Goal: Check status: Check status

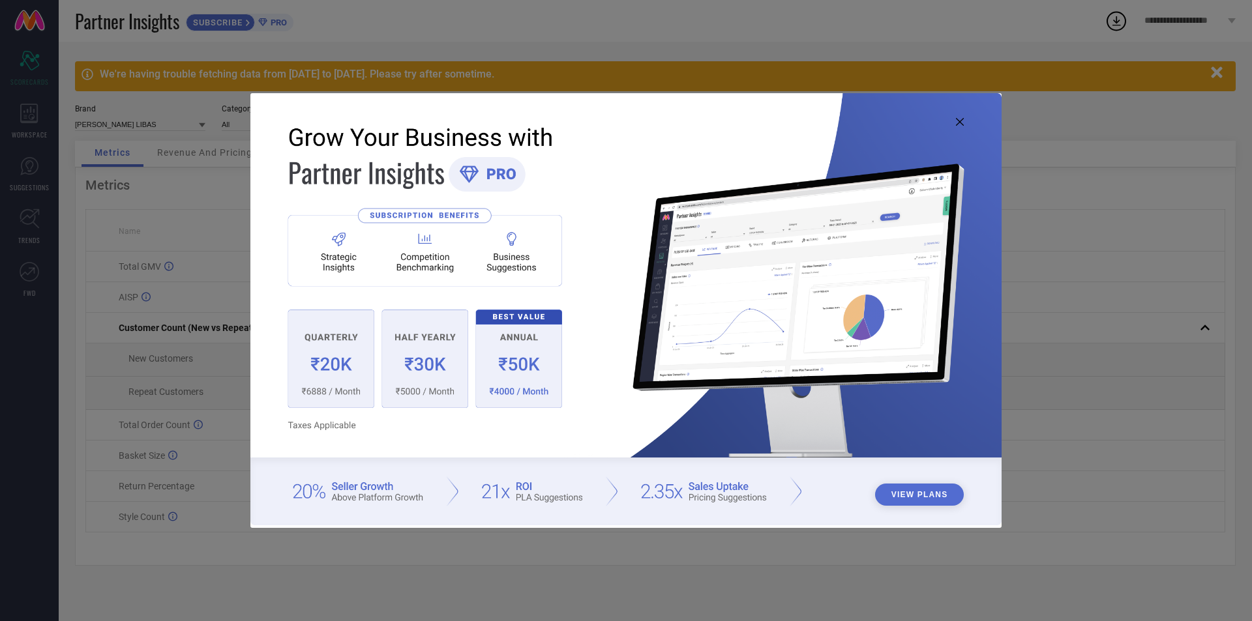
click at [962, 123] on icon at bounding box center [960, 122] width 8 height 8
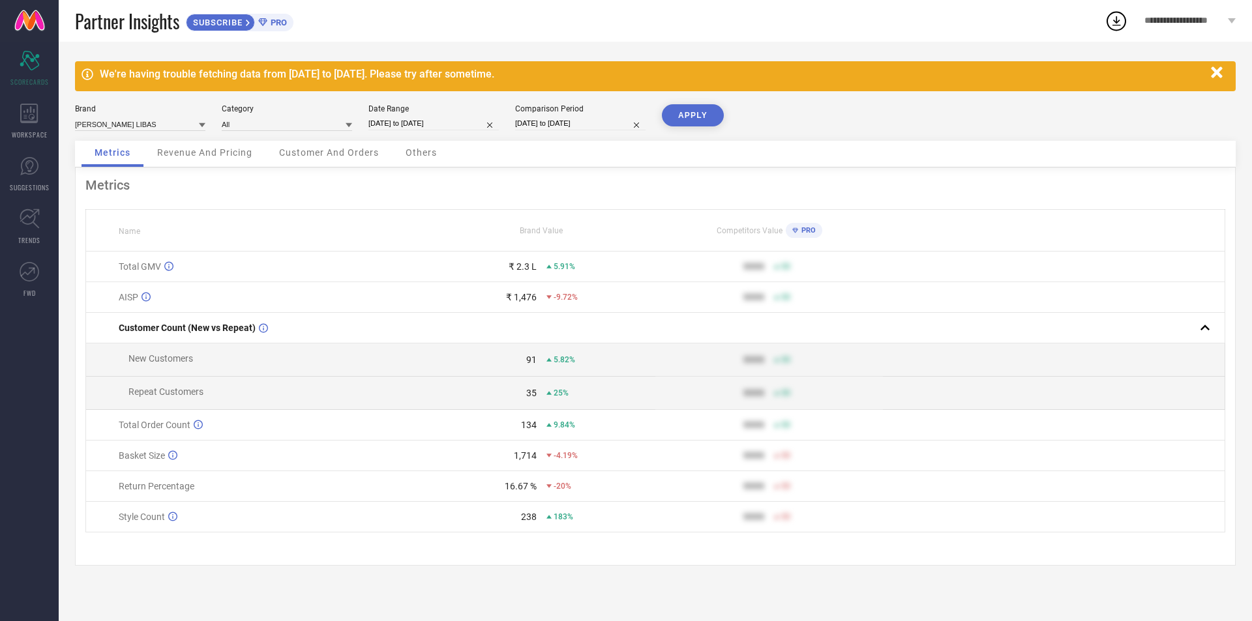
select select "6"
select select "2025"
select select "7"
select select "2025"
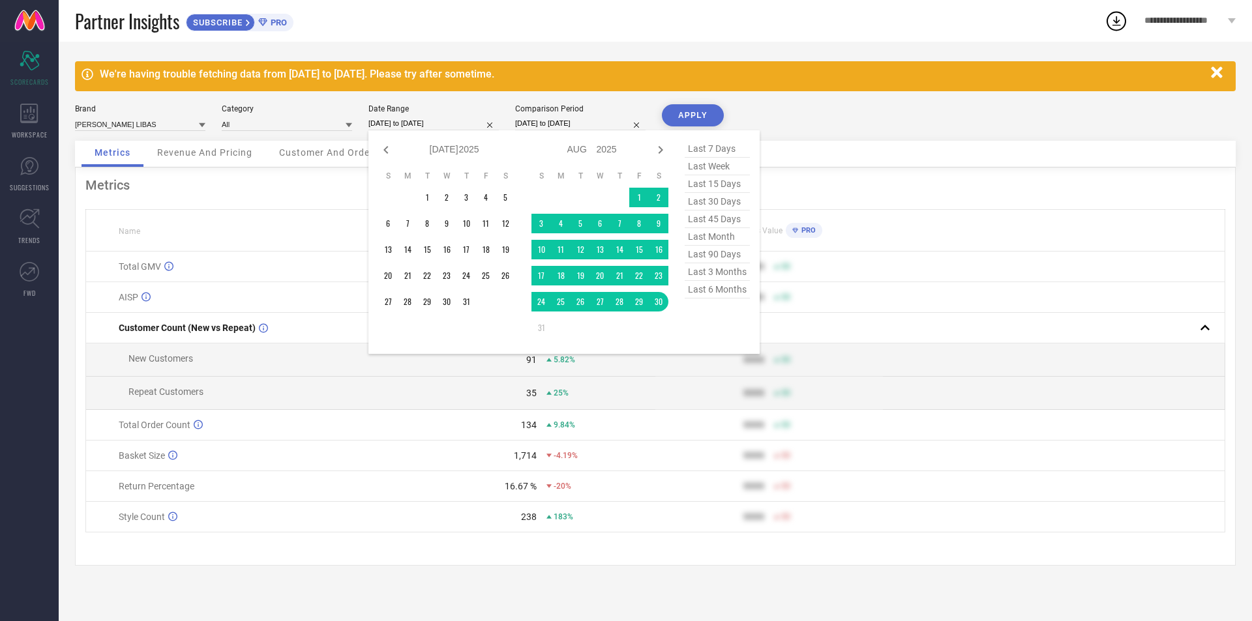
click at [435, 123] on input "[DATE] to [DATE]" at bounding box center [433, 124] width 130 height 14
click at [715, 241] on span "last month" at bounding box center [717, 237] width 65 height 18
type input "[DATE] to [DATE]"
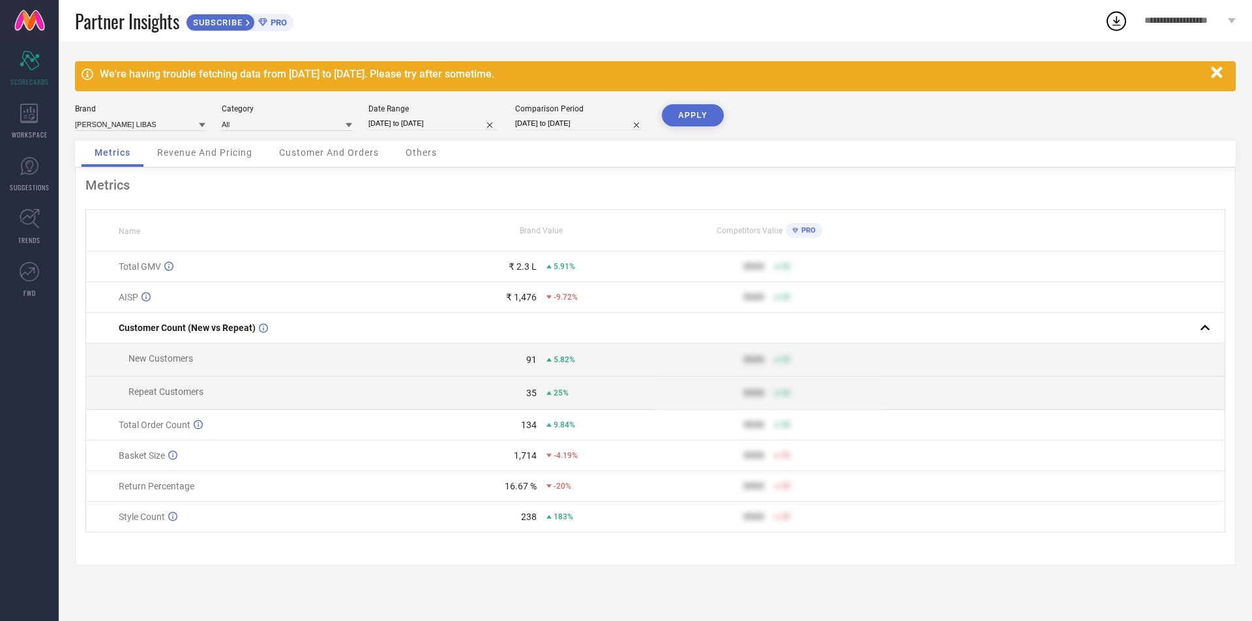
click at [696, 108] on button "APPLY" at bounding box center [693, 115] width 62 height 22
select select "6"
select select "2024"
select select "7"
select select "2024"
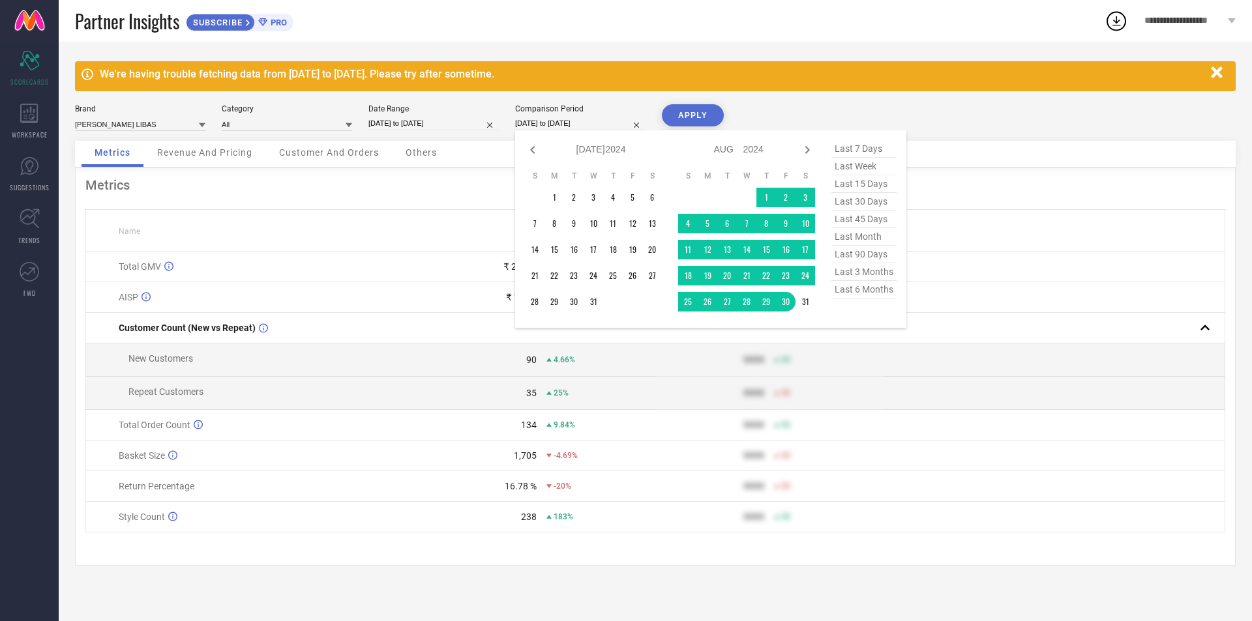
click at [596, 127] on input "[DATE] to [DATE]" at bounding box center [580, 124] width 130 height 14
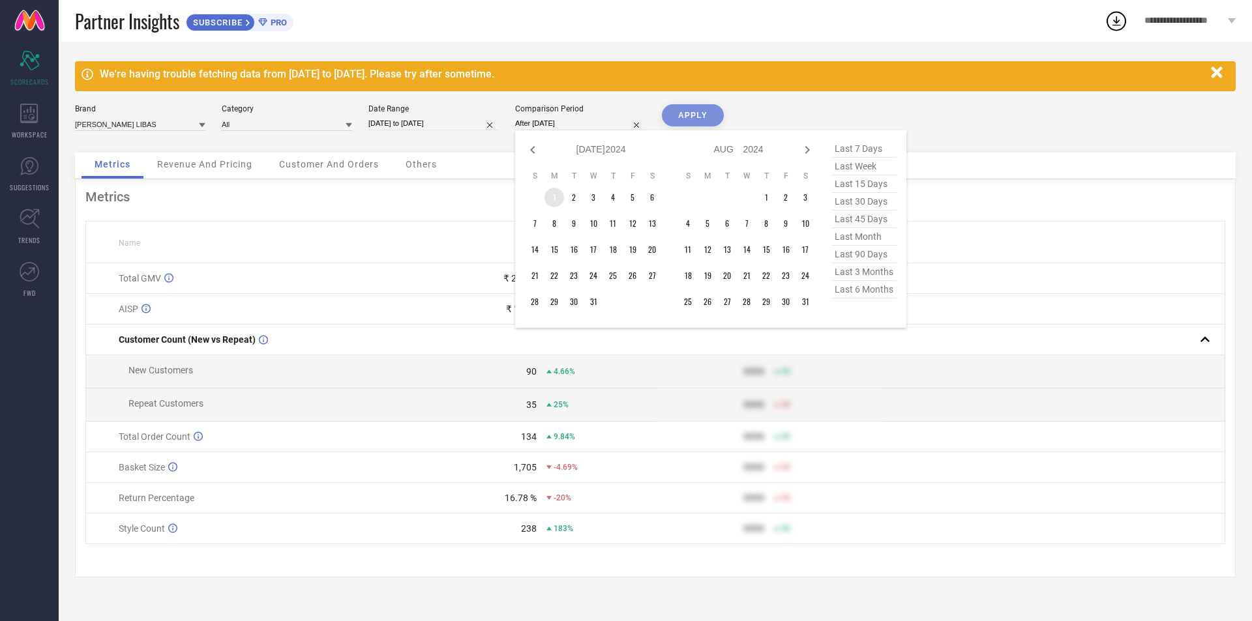
click at [556, 196] on td "1" at bounding box center [554, 198] width 20 height 20
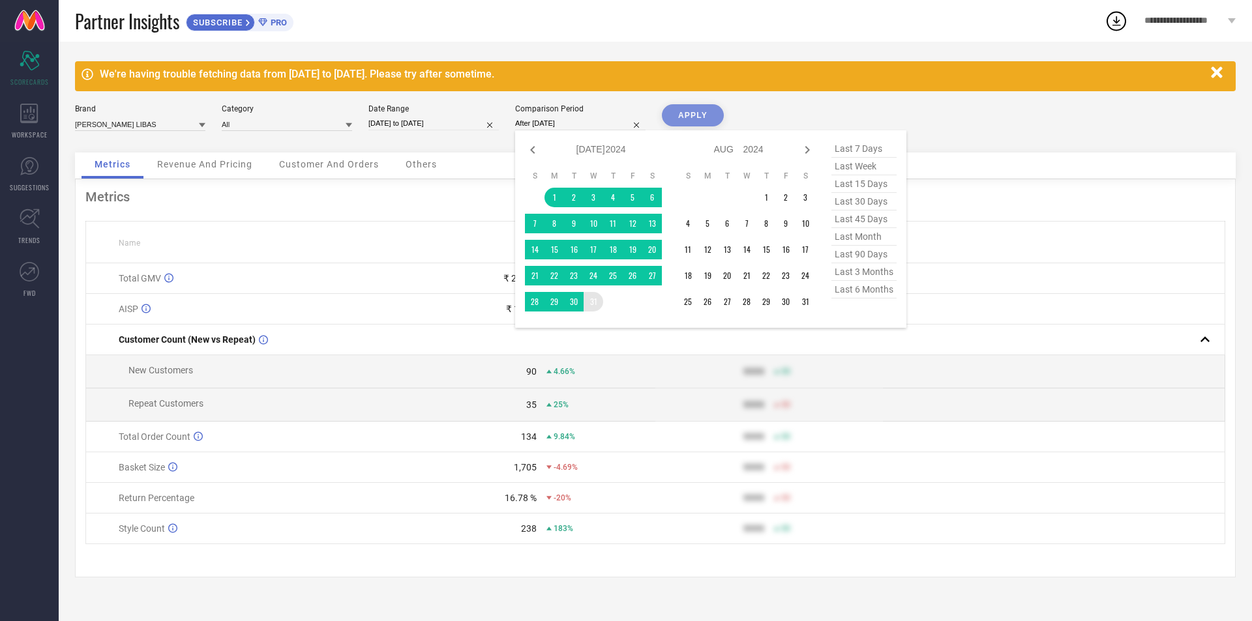
type input "[DATE] to [DATE]"
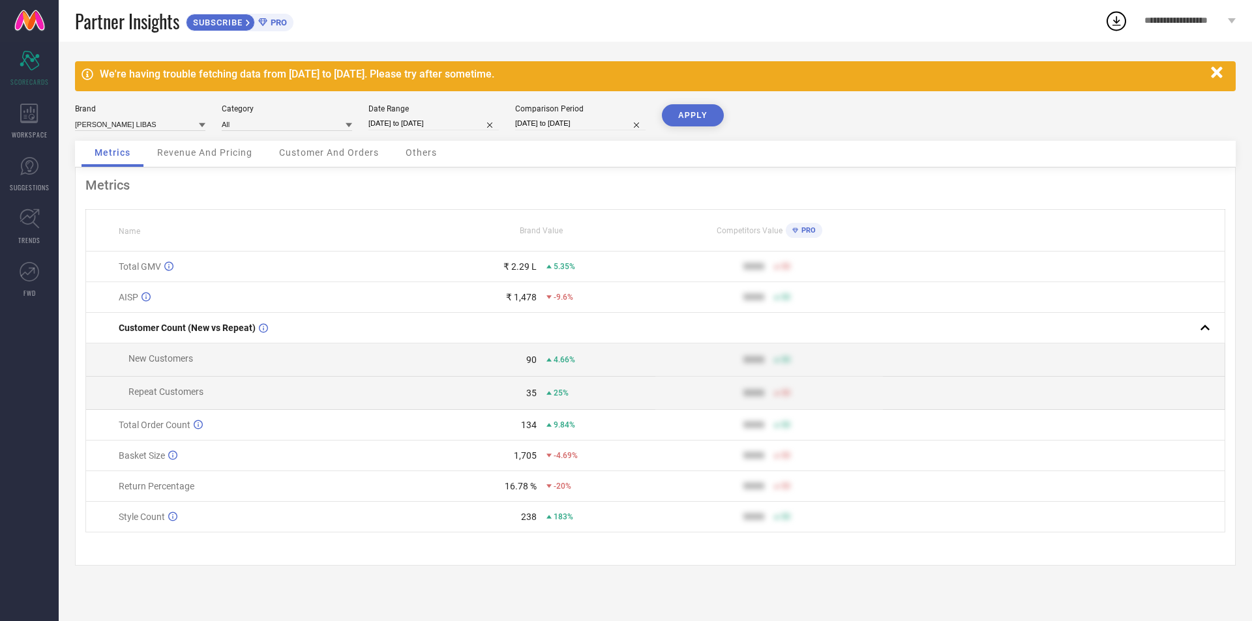
click at [704, 112] on button "APPLY" at bounding box center [693, 115] width 62 height 22
select select "7"
select select "2025"
select select "8"
select select "2025"
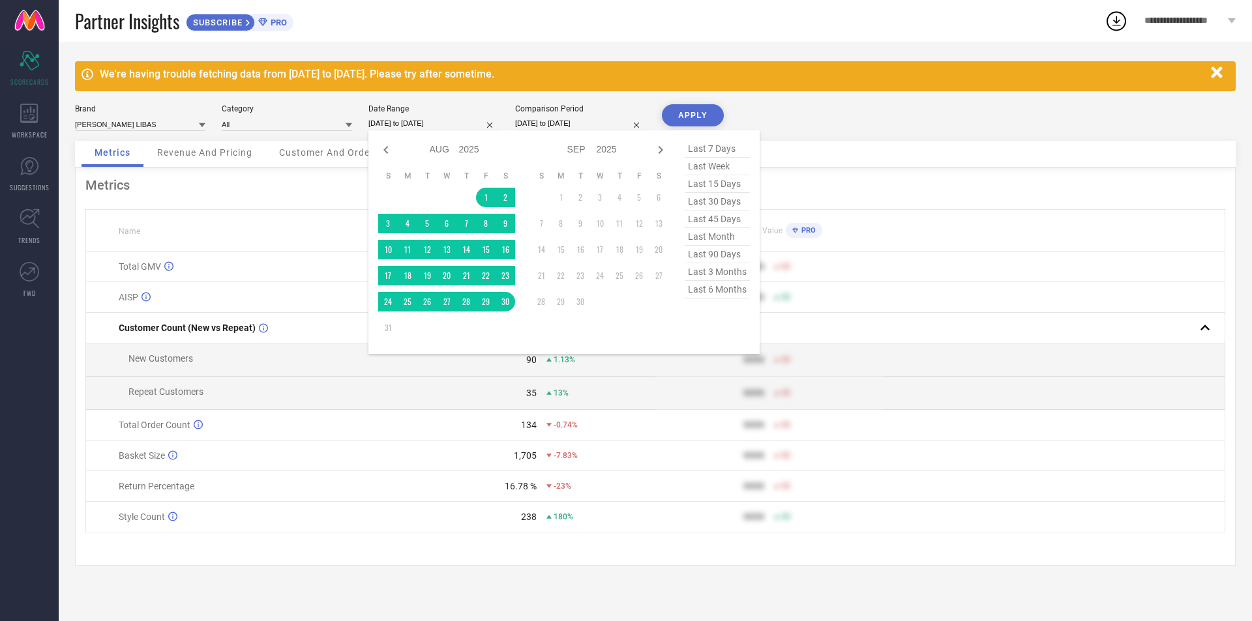
click at [451, 121] on input "[DATE] to [DATE]" at bounding box center [433, 124] width 130 height 14
click at [383, 147] on icon at bounding box center [386, 150] width 16 height 16
select select "6"
select select "2025"
select select "7"
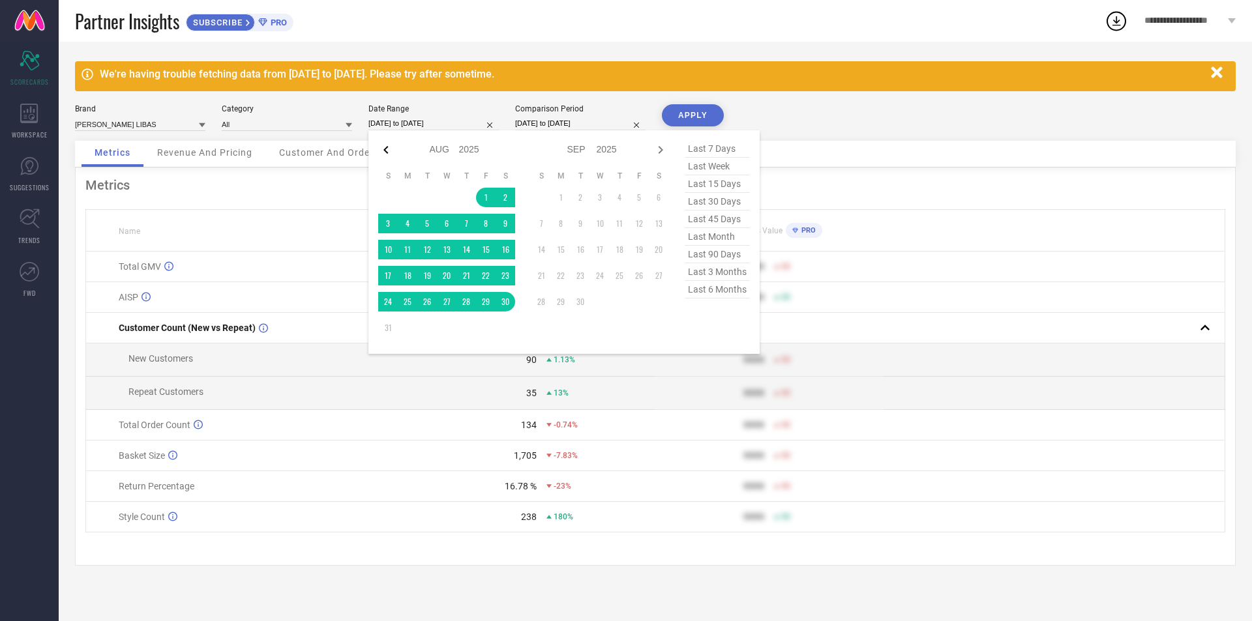
select select "2025"
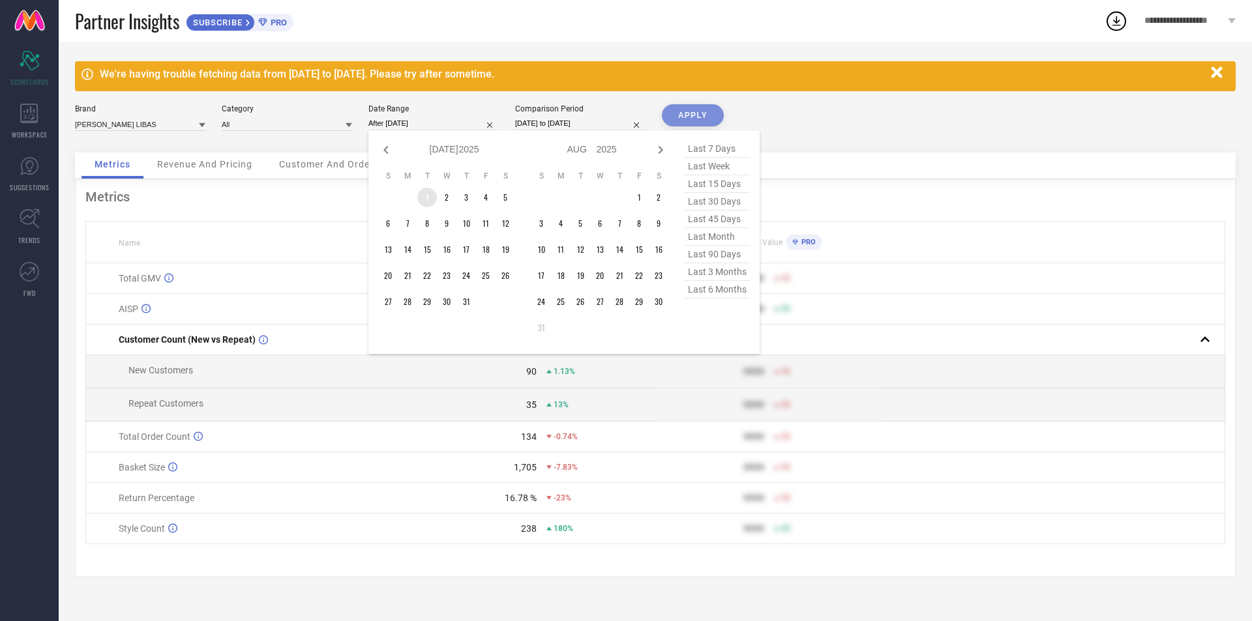
click at [421, 192] on td "1" at bounding box center [427, 198] width 20 height 20
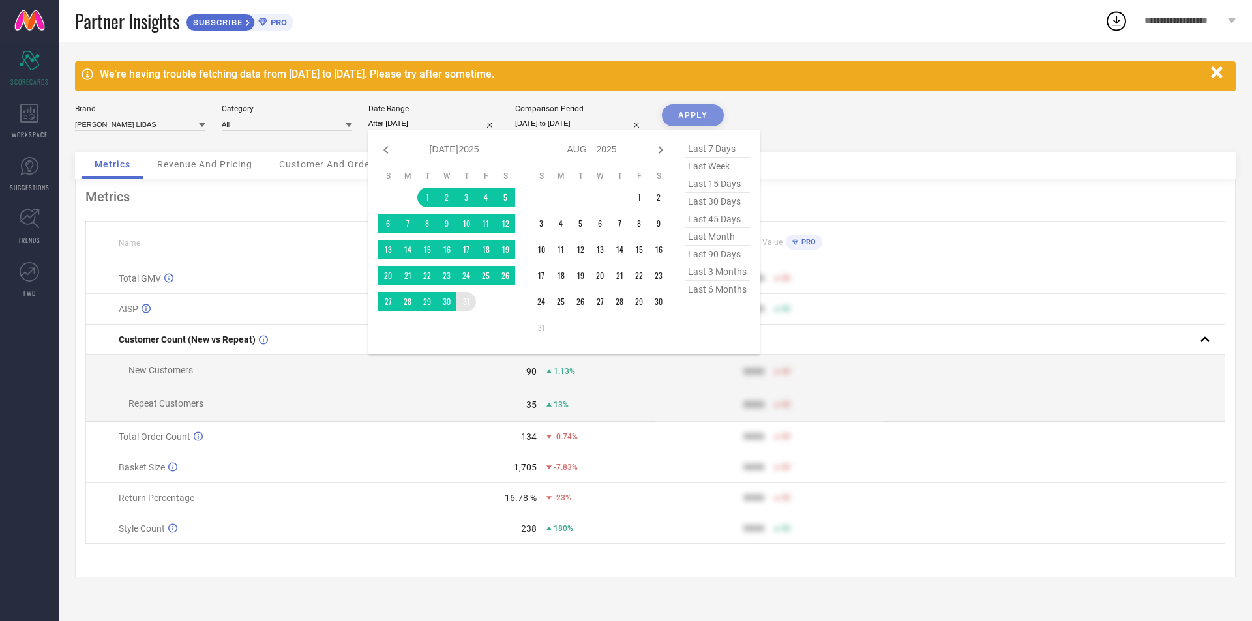
type input "[DATE] to [DATE]"
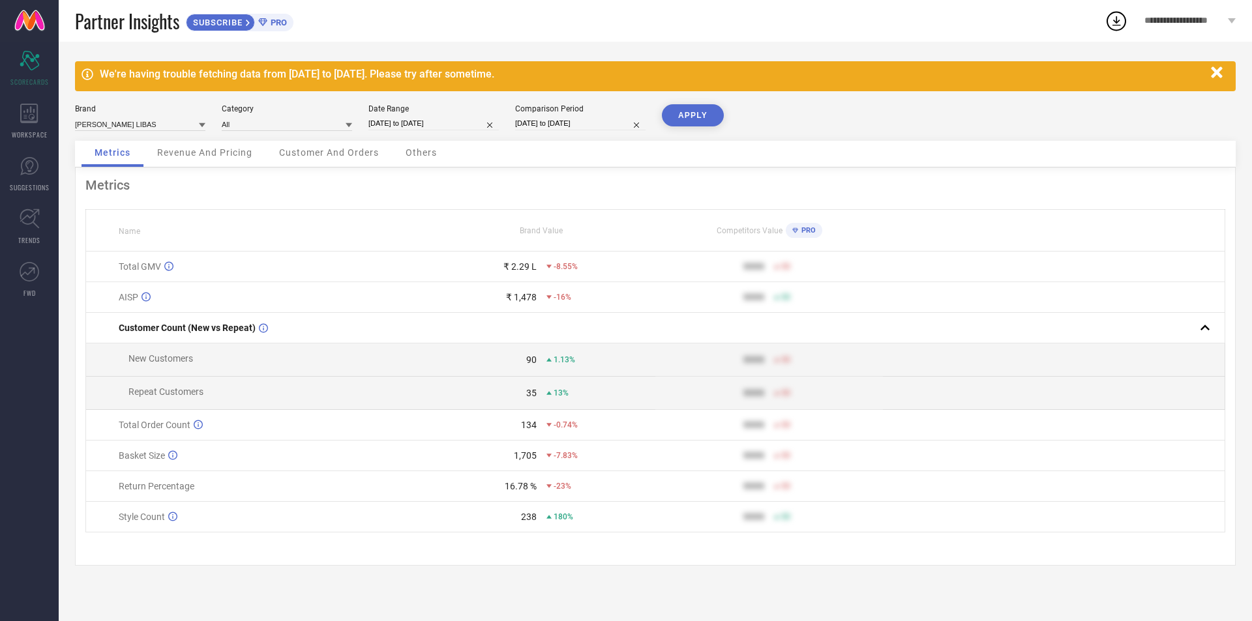
click at [702, 115] on button "APPLY" at bounding box center [693, 115] width 62 height 22
drag, startPoint x: 508, startPoint y: 264, endPoint x: 537, endPoint y: 264, distance: 29.3
click at [537, 264] on div "₹ 1.4 L -44%" at bounding box center [541, 266] width 226 height 10
select select "6"
select select "2024"
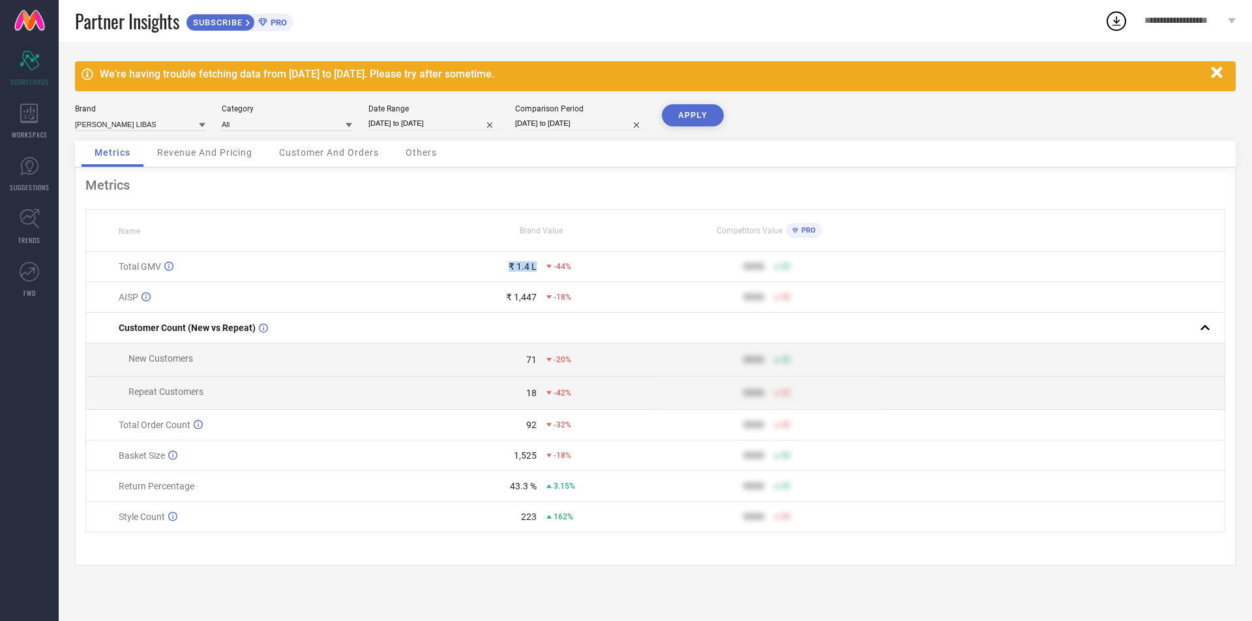
select select "7"
select select "2024"
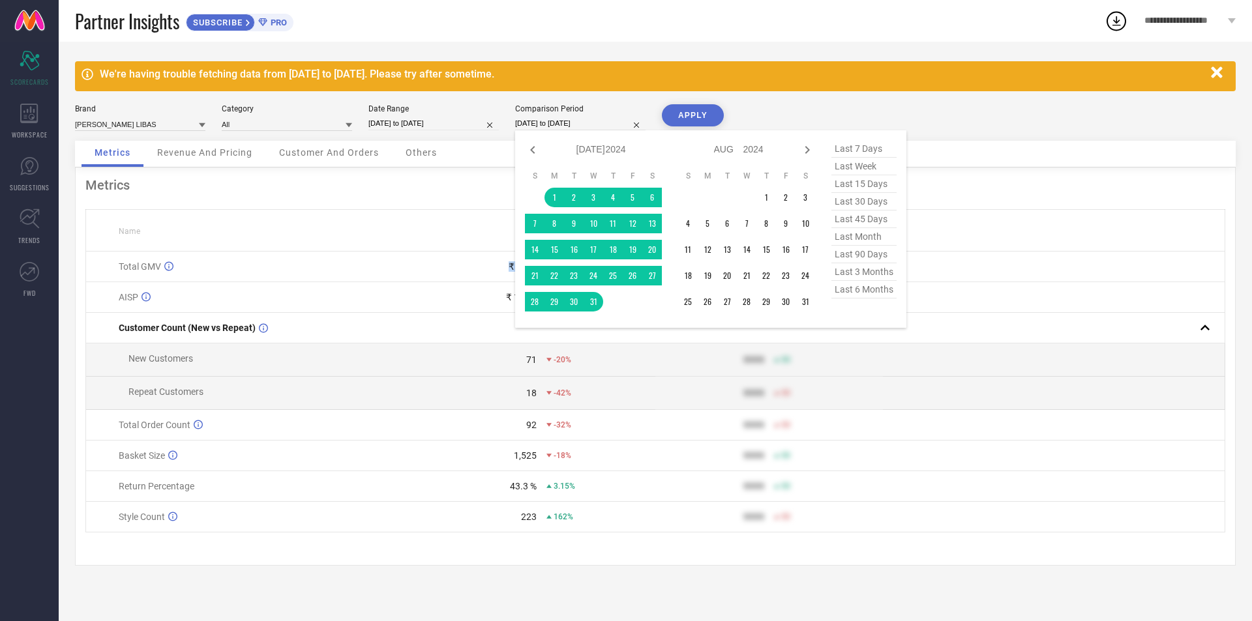
click at [574, 117] on input "[DATE] to [DATE]" at bounding box center [580, 124] width 130 height 14
select select "6"
select select "2025"
select select "7"
select select "2025"
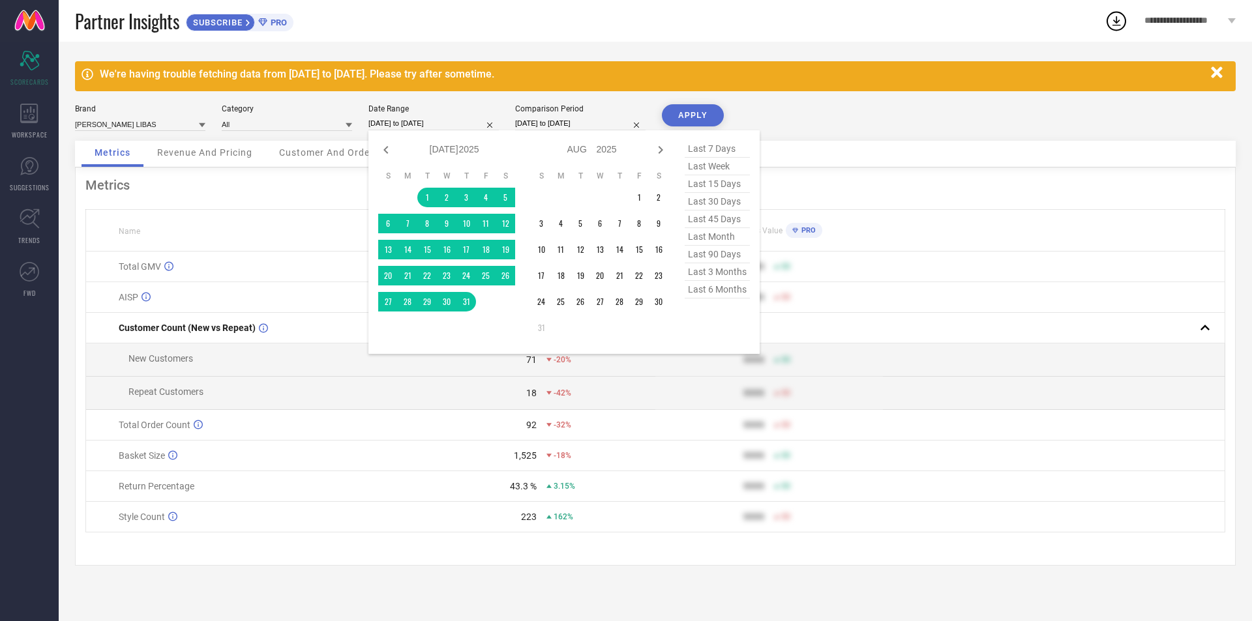
click at [414, 117] on input "[DATE] to [DATE]" at bounding box center [433, 124] width 130 height 14
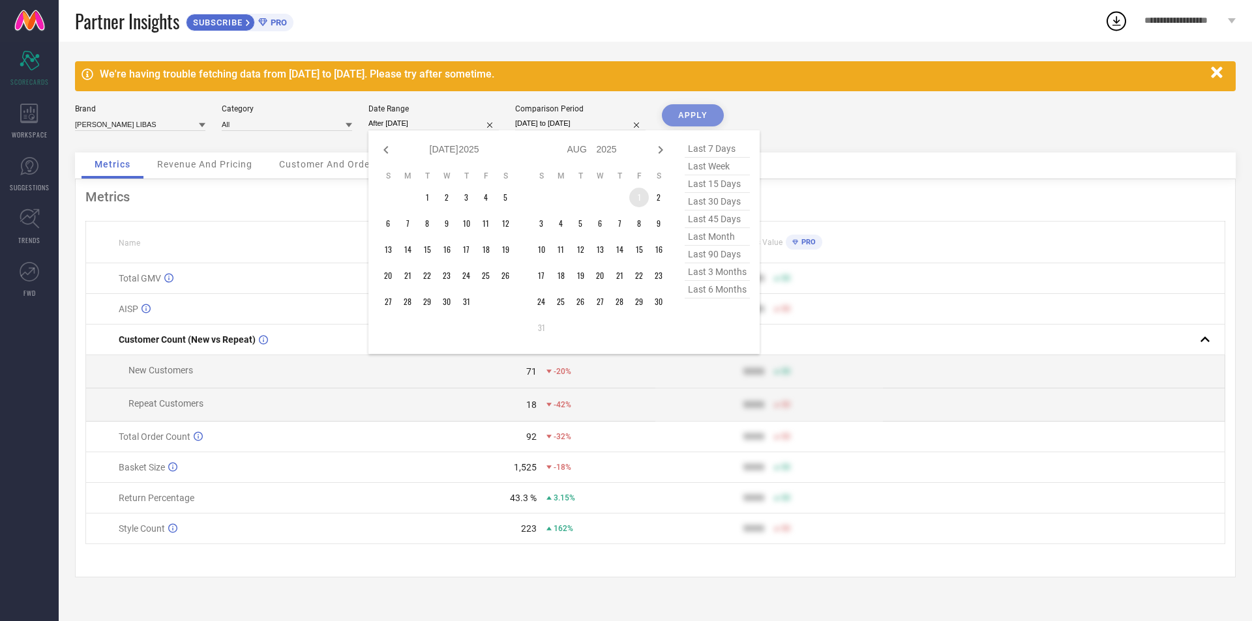
click at [639, 194] on td "1" at bounding box center [639, 198] width 20 height 20
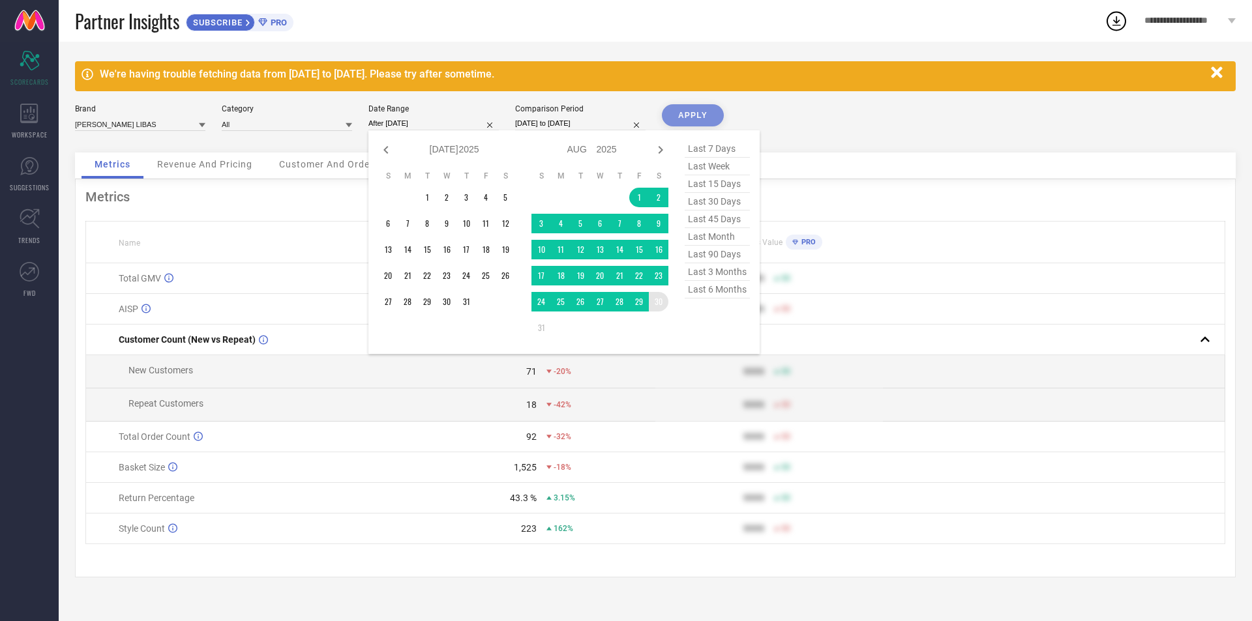
type input "[DATE] to [DATE]"
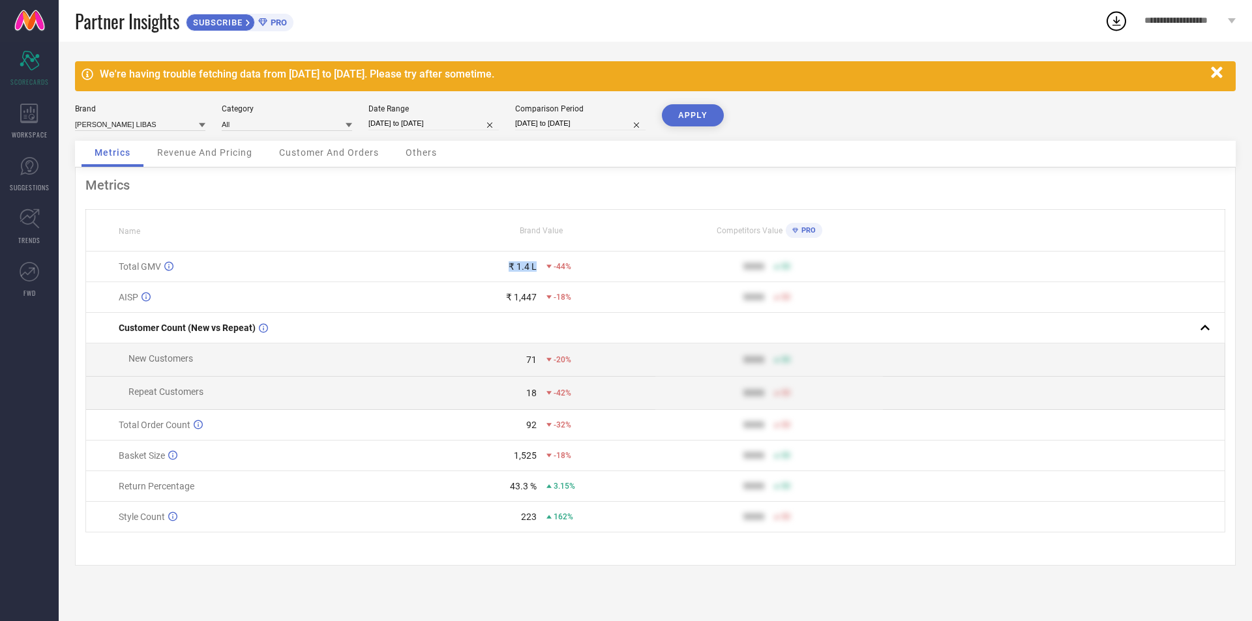
click at [694, 118] on button "APPLY" at bounding box center [693, 115] width 62 height 22
select select "6"
select select "2024"
select select "7"
select select "2024"
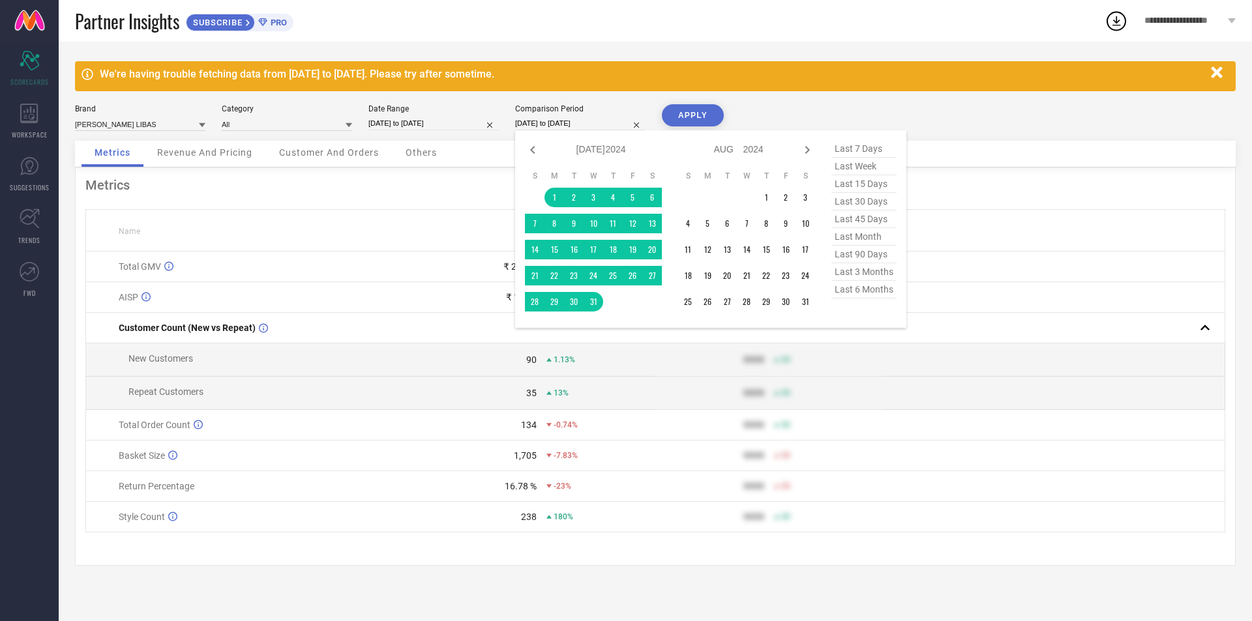
click at [576, 126] on input "[DATE] to [DATE]" at bounding box center [580, 124] width 130 height 14
click at [814, 151] on icon at bounding box center [807, 150] width 16 height 16
select select "7"
select select "2024"
select select "8"
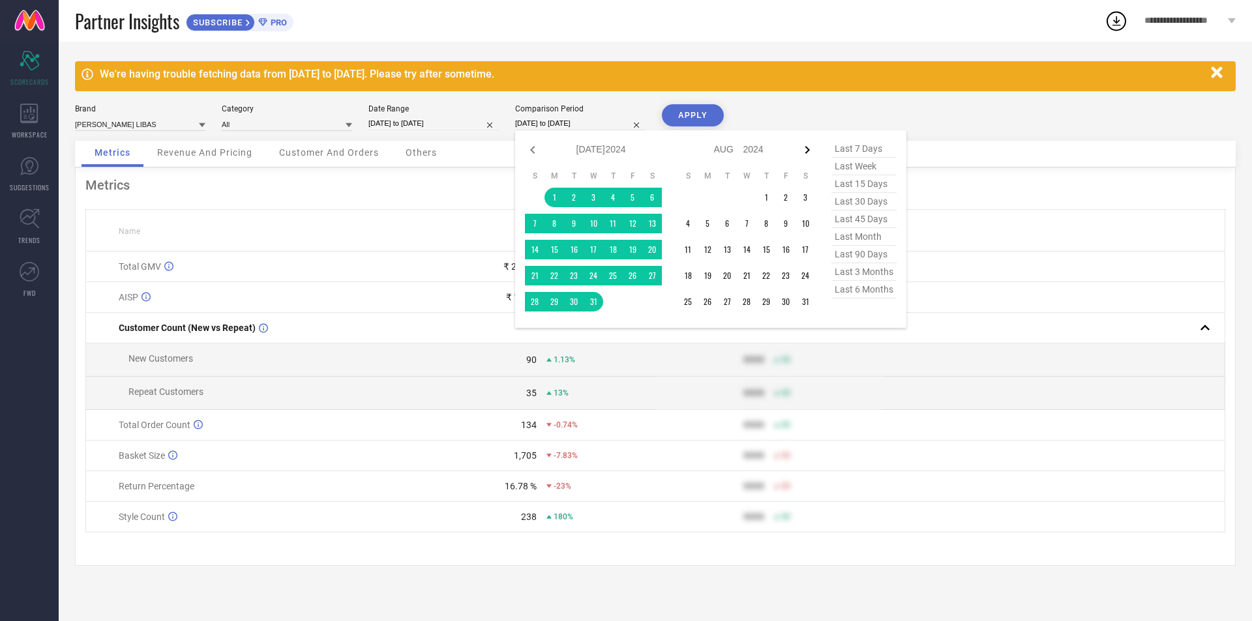
select select "2024"
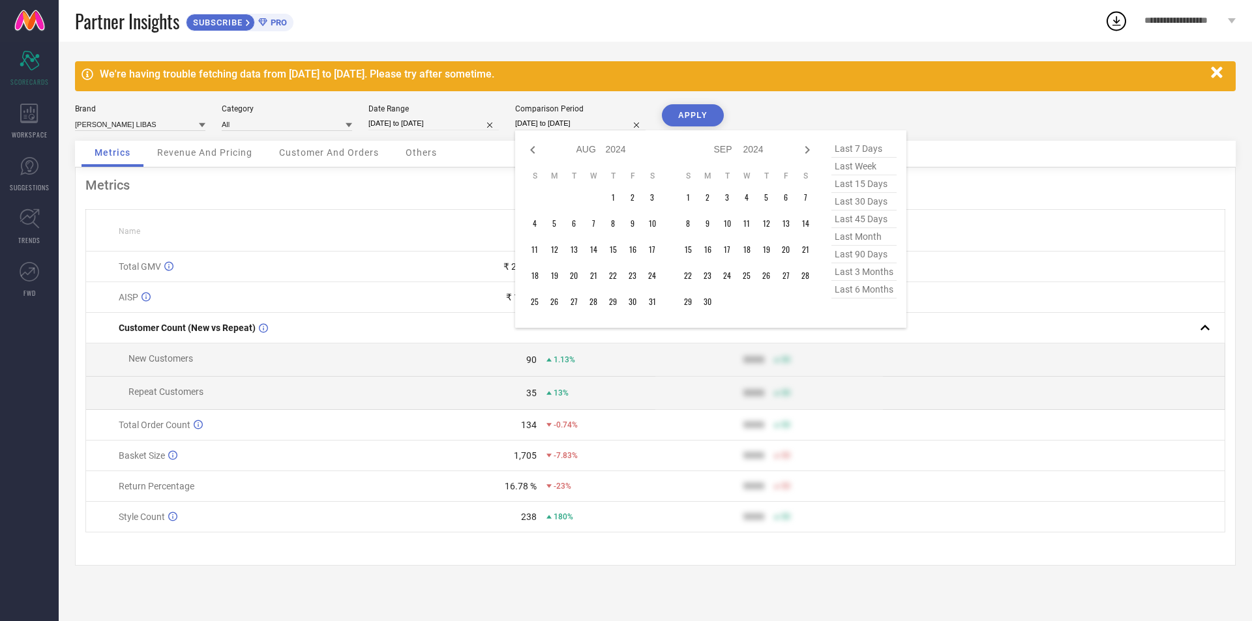
click at [814, 151] on icon at bounding box center [807, 150] width 16 height 16
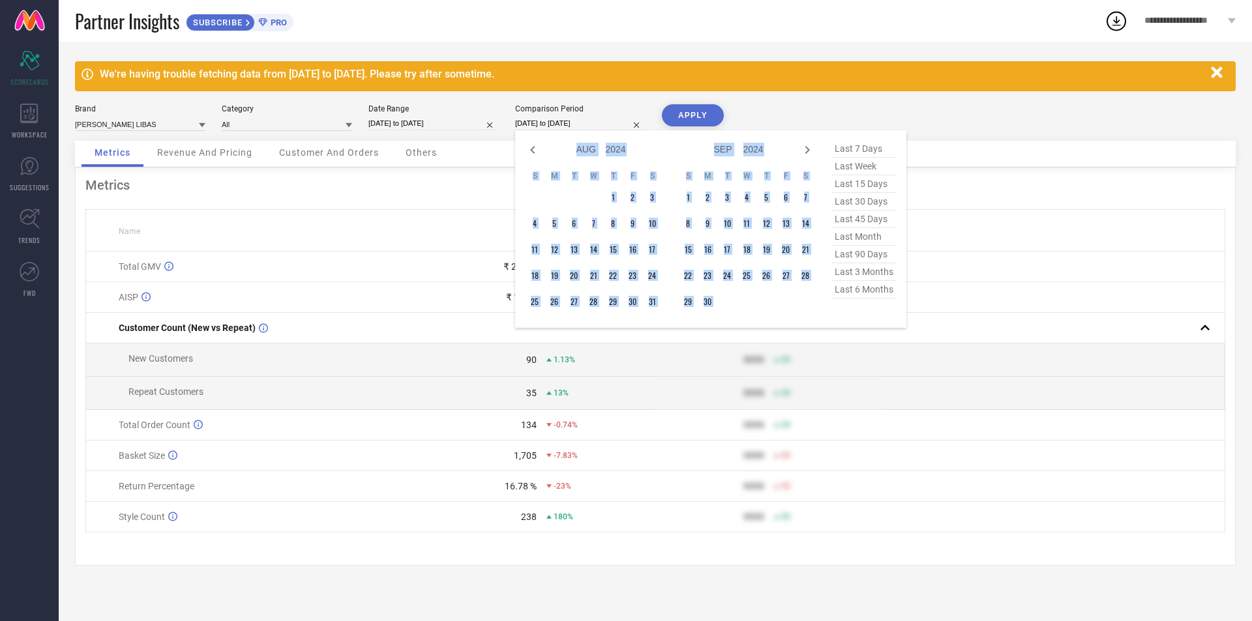
select select "9"
select select "2024"
select select "10"
select select "2024"
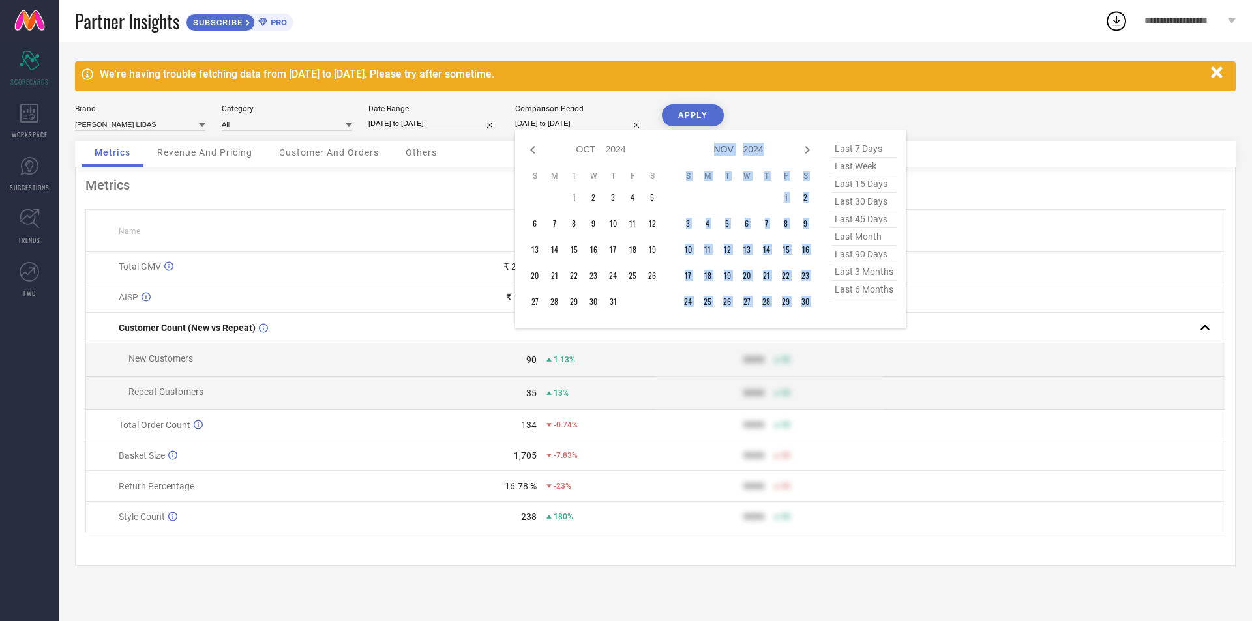
click at [814, 151] on icon at bounding box center [807, 150] width 16 height 16
select select "10"
select select "2024"
select select "11"
select select "2024"
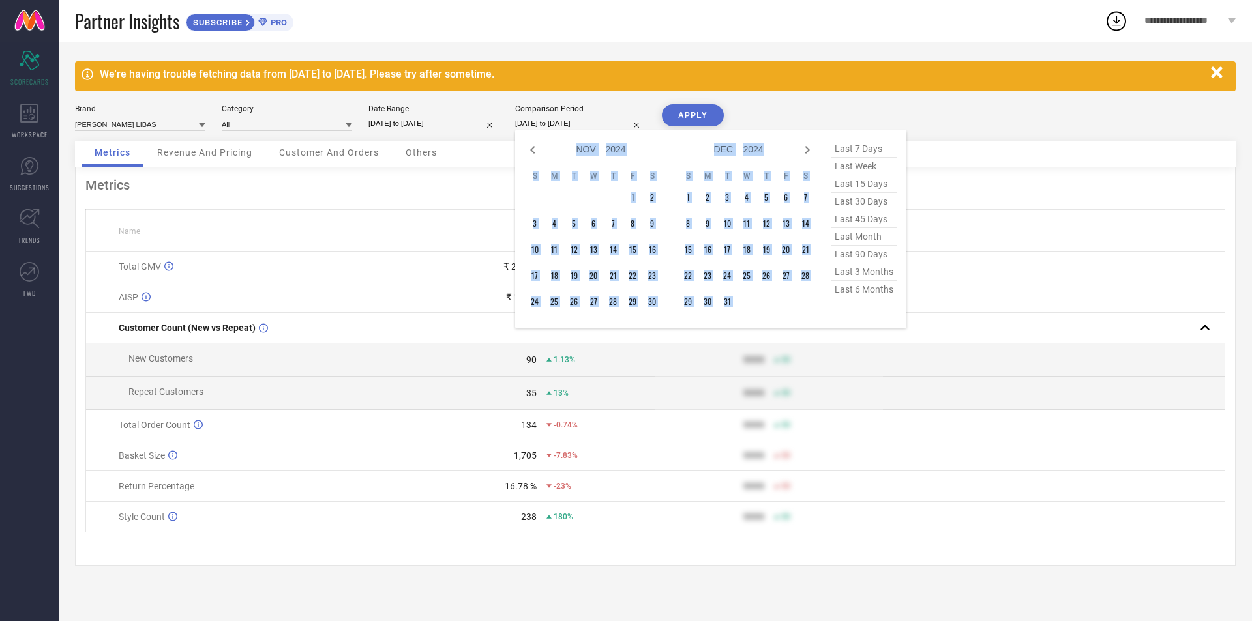
click at [814, 151] on icon at bounding box center [807, 150] width 16 height 16
select select "11"
select select "2024"
select select "2025"
click at [814, 151] on icon at bounding box center [807, 150] width 16 height 16
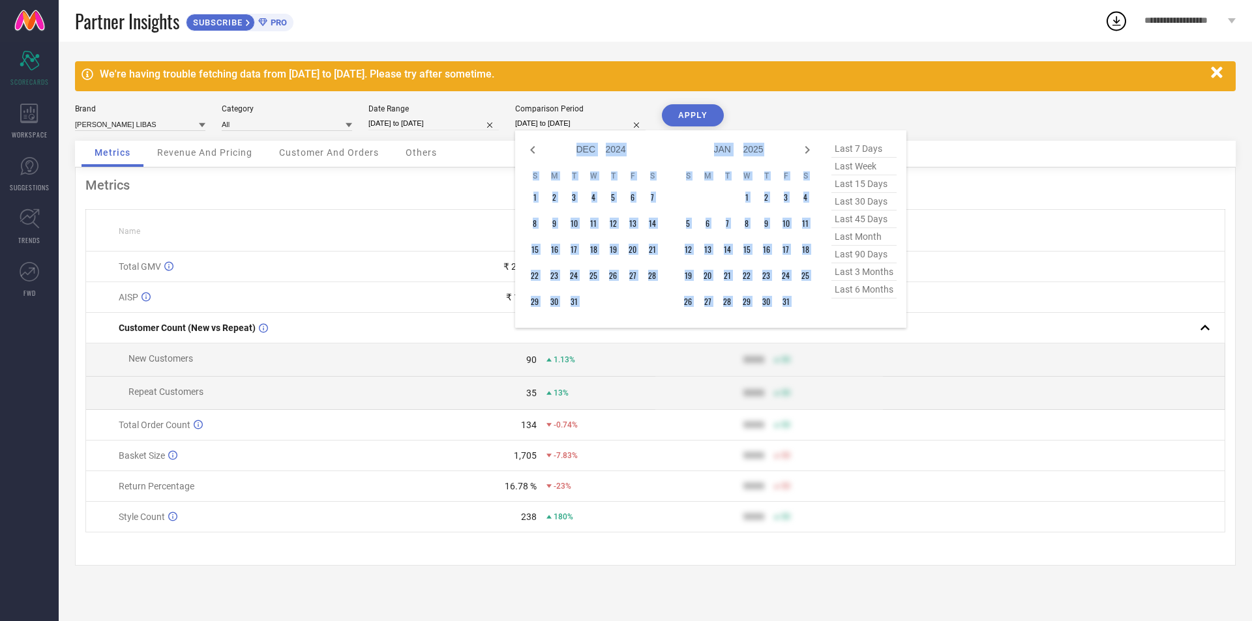
select select "1"
select select "2025"
select select "2"
select select "2025"
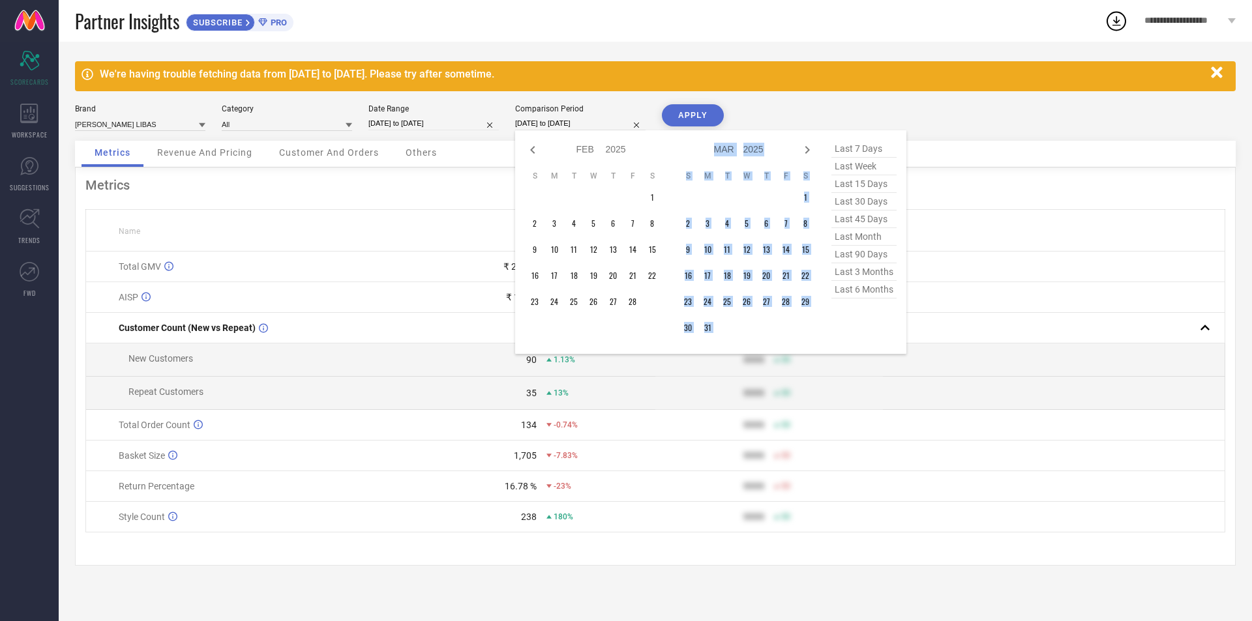
click at [814, 151] on icon at bounding box center [807, 150] width 16 height 16
select select "2"
select select "2025"
select select "3"
select select "2025"
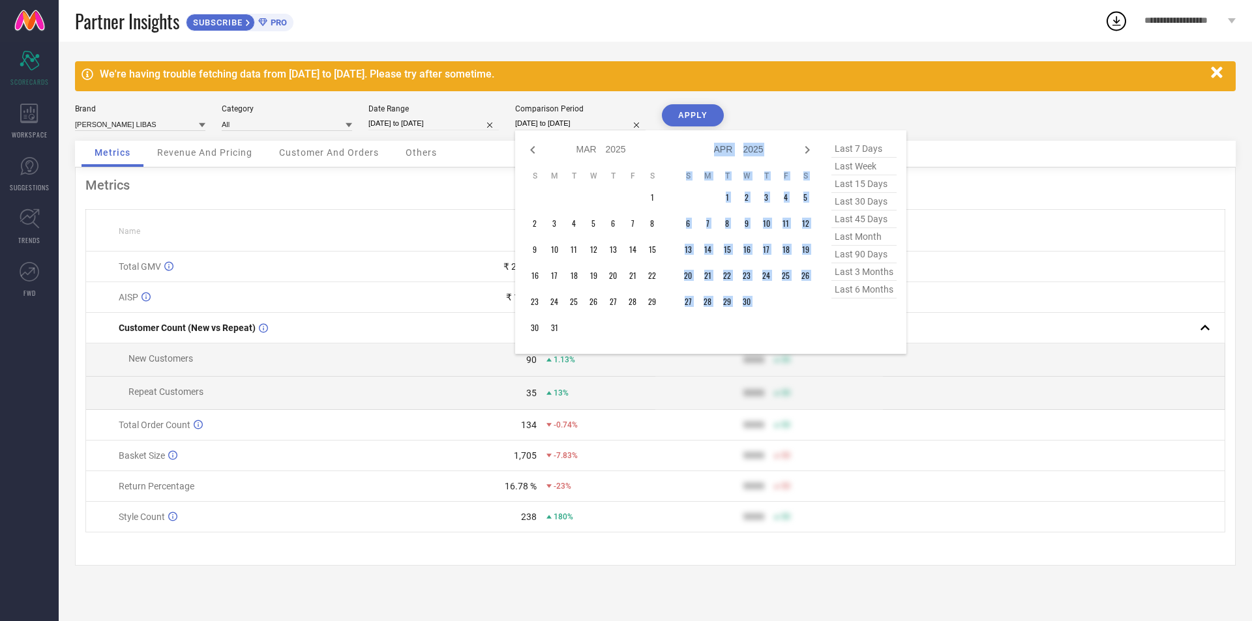
click at [814, 151] on icon at bounding box center [807, 150] width 16 height 16
select select "3"
select select "2025"
select select "4"
select select "2025"
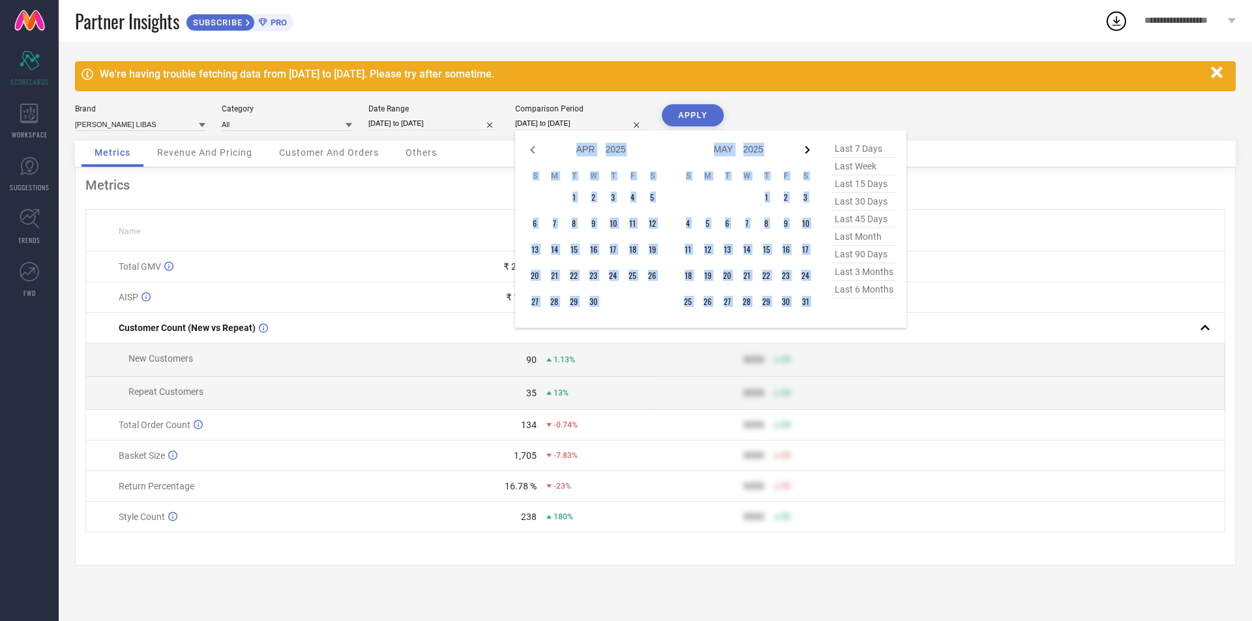
click at [805, 149] on icon at bounding box center [807, 150] width 16 height 16
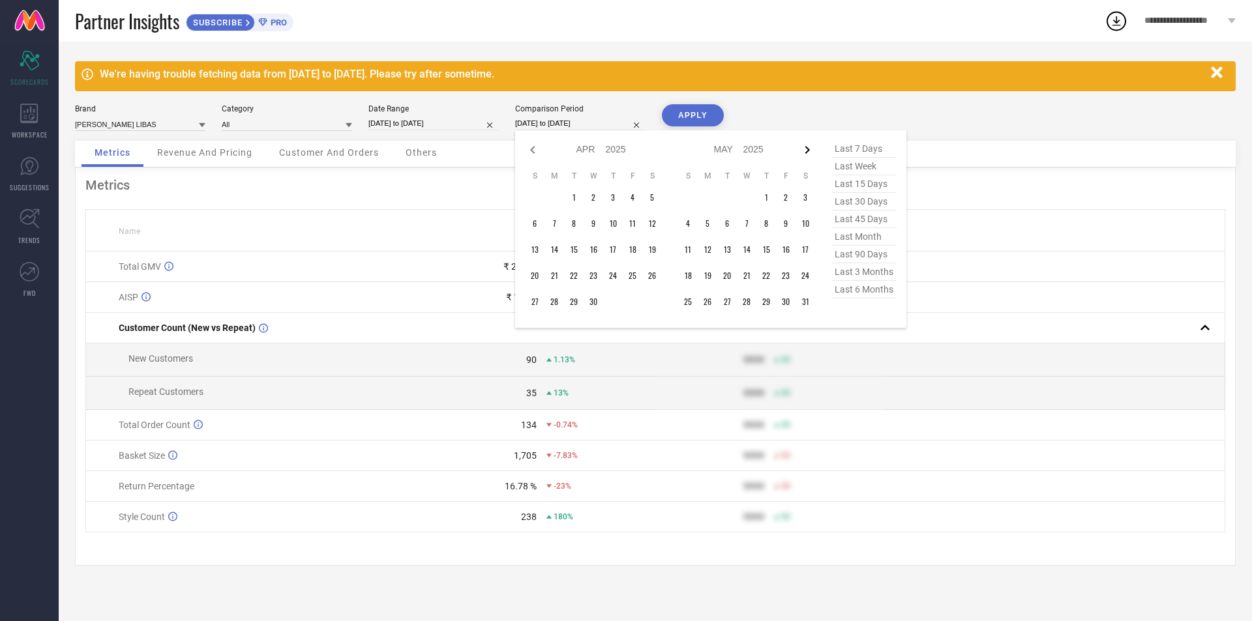
select select "4"
select select "2025"
select select "5"
select select "2025"
click at [805, 149] on icon at bounding box center [807, 150] width 16 height 16
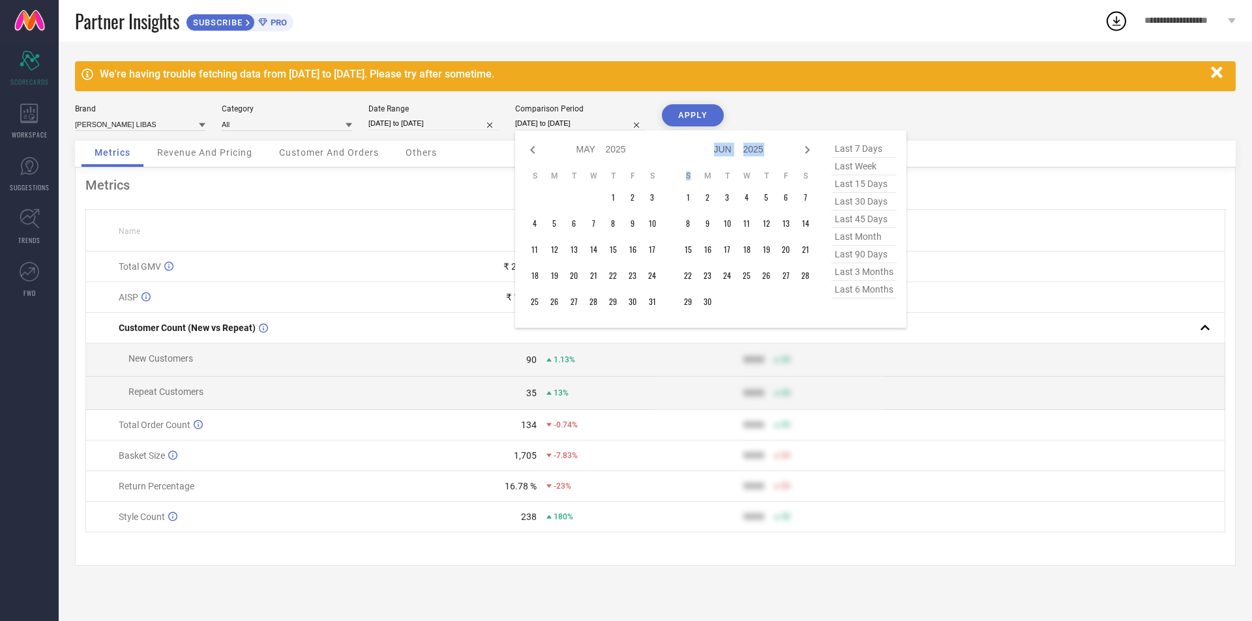
select select "5"
select select "2025"
select select "6"
select select "2025"
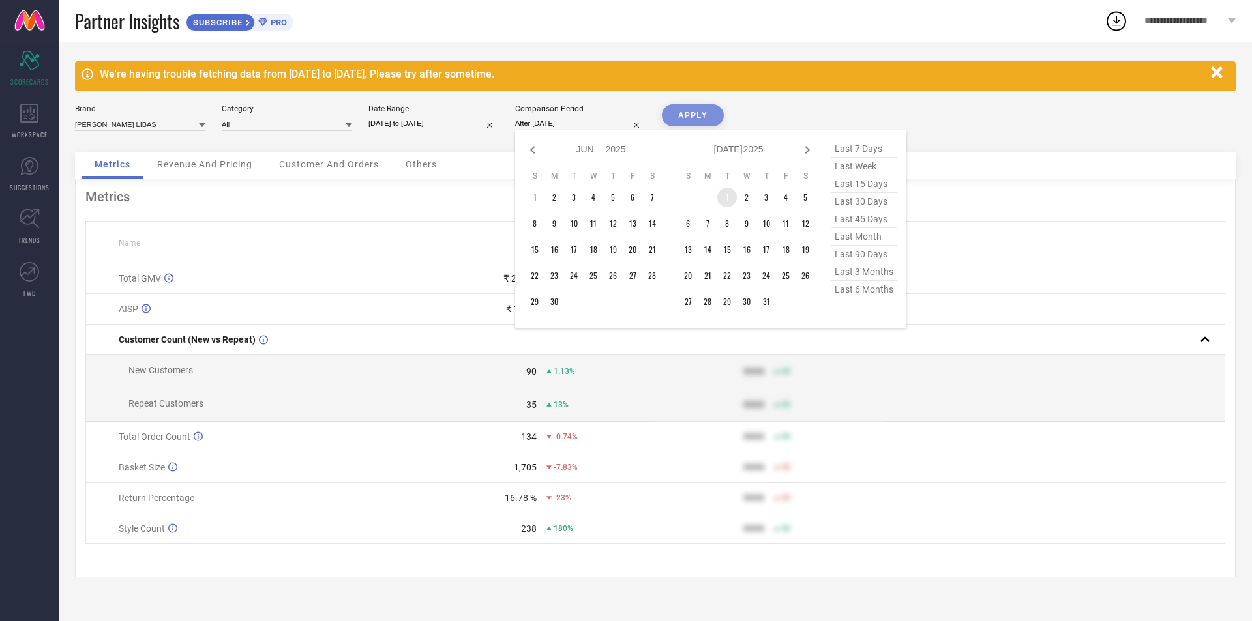
click at [721, 200] on td "1" at bounding box center [727, 198] width 20 height 20
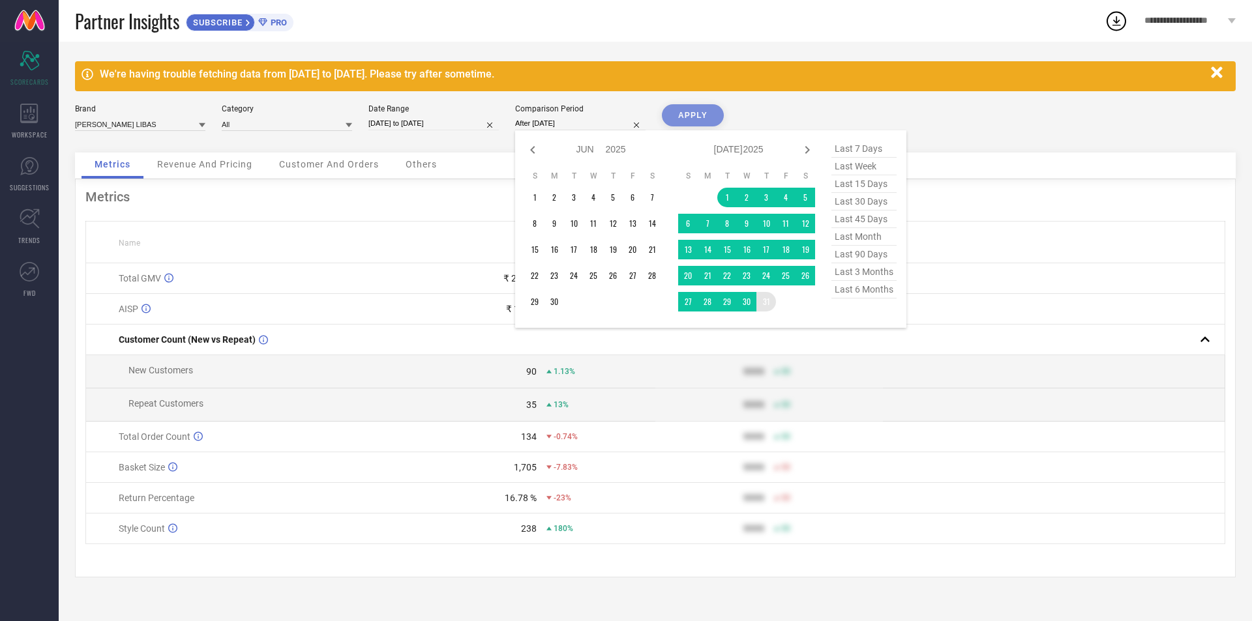
type input "[DATE] to [DATE]"
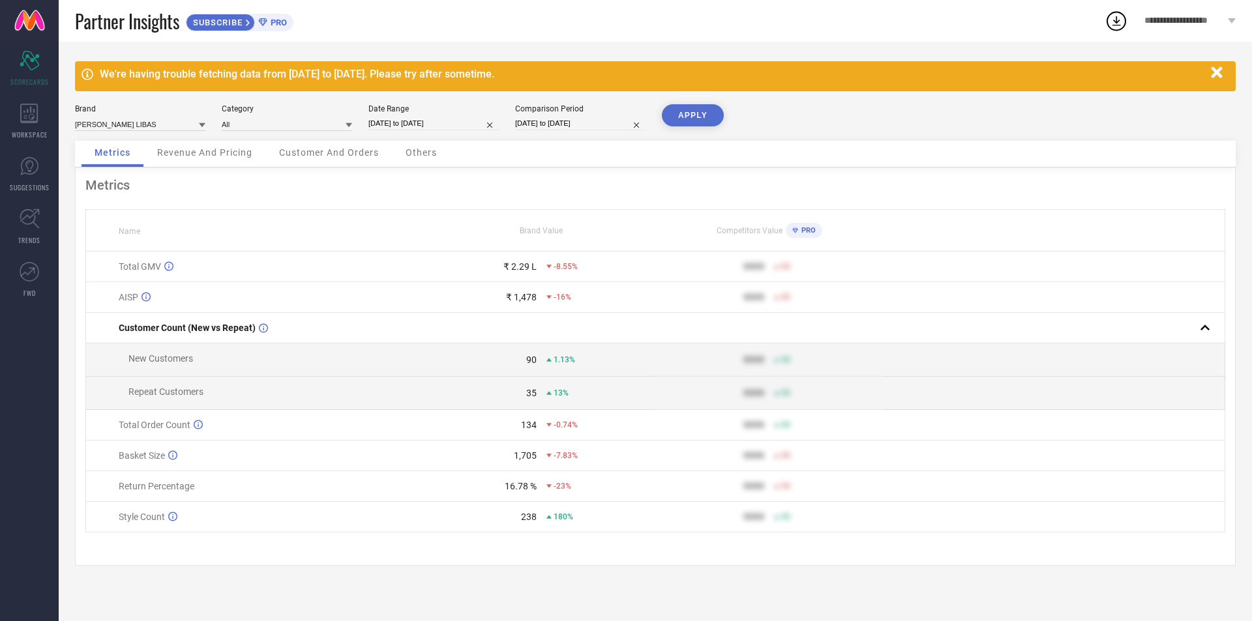
click at [713, 123] on button "APPLY" at bounding box center [693, 115] width 62 height 22
drag, startPoint x: 521, startPoint y: 433, endPoint x: 539, endPoint y: 433, distance: 18.3
click at [539, 430] on div "134 46%" at bounding box center [541, 425] width 226 height 10
click at [181, 156] on span "Revenue And Pricing" at bounding box center [204, 152] width 95 height 10
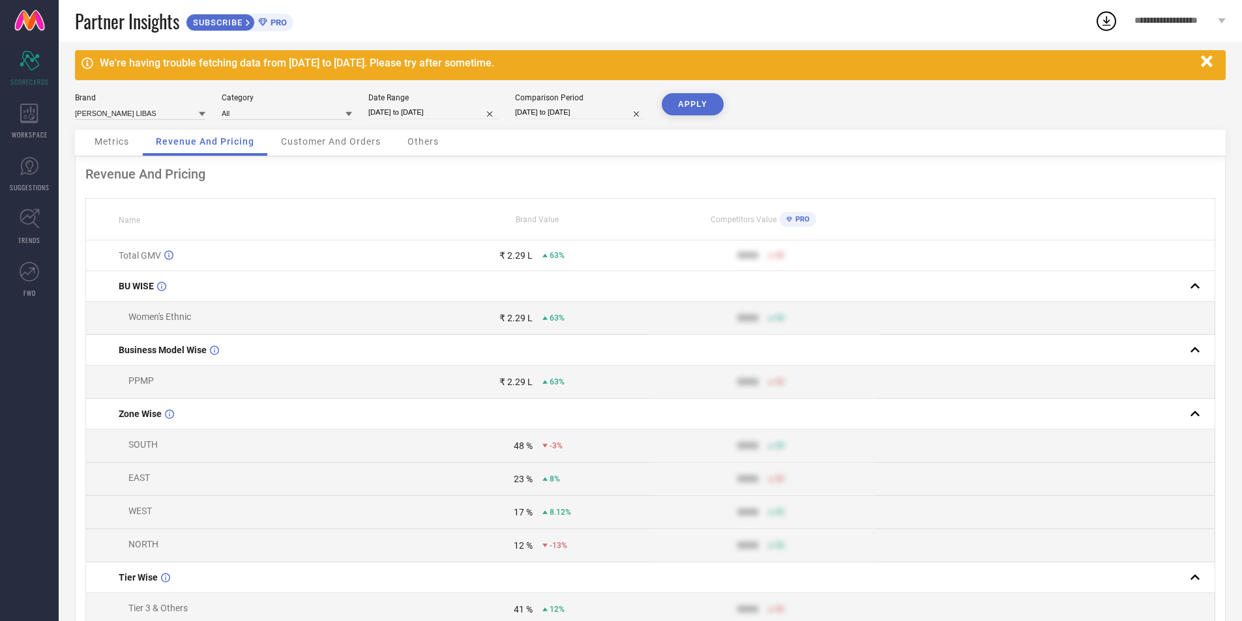
scroll to position [10, 0]
click at [350, 141] on span "Customer And Orders" at bounding box center [331, 142] width 100 height 10
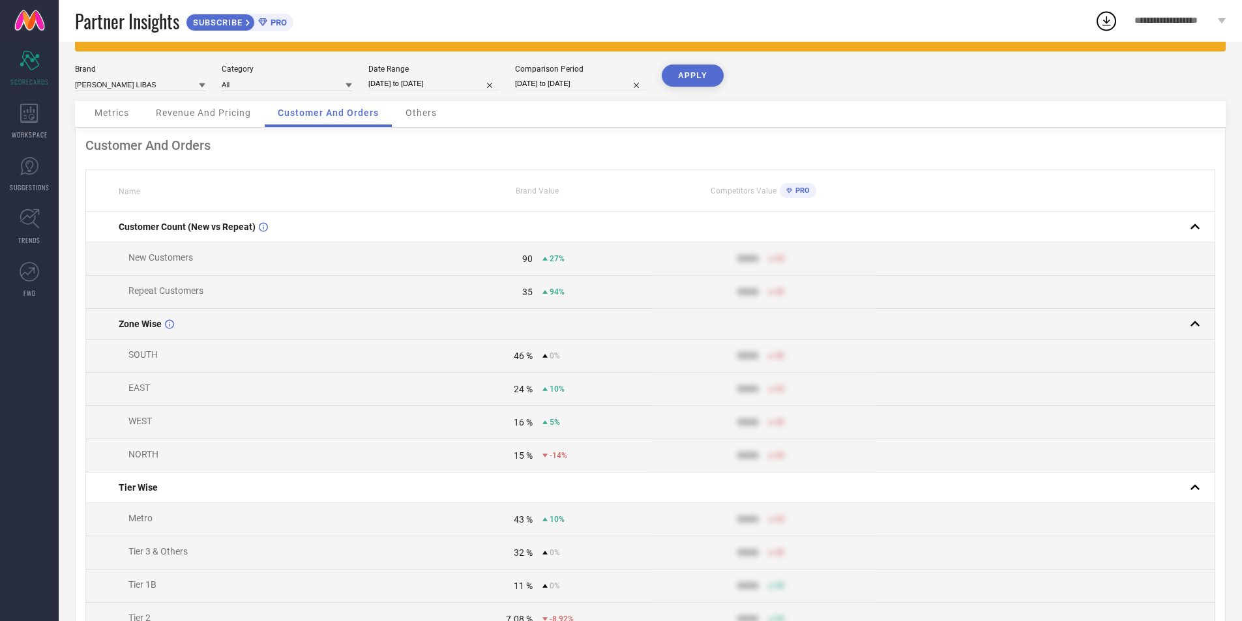
scroll to position [39, 0]
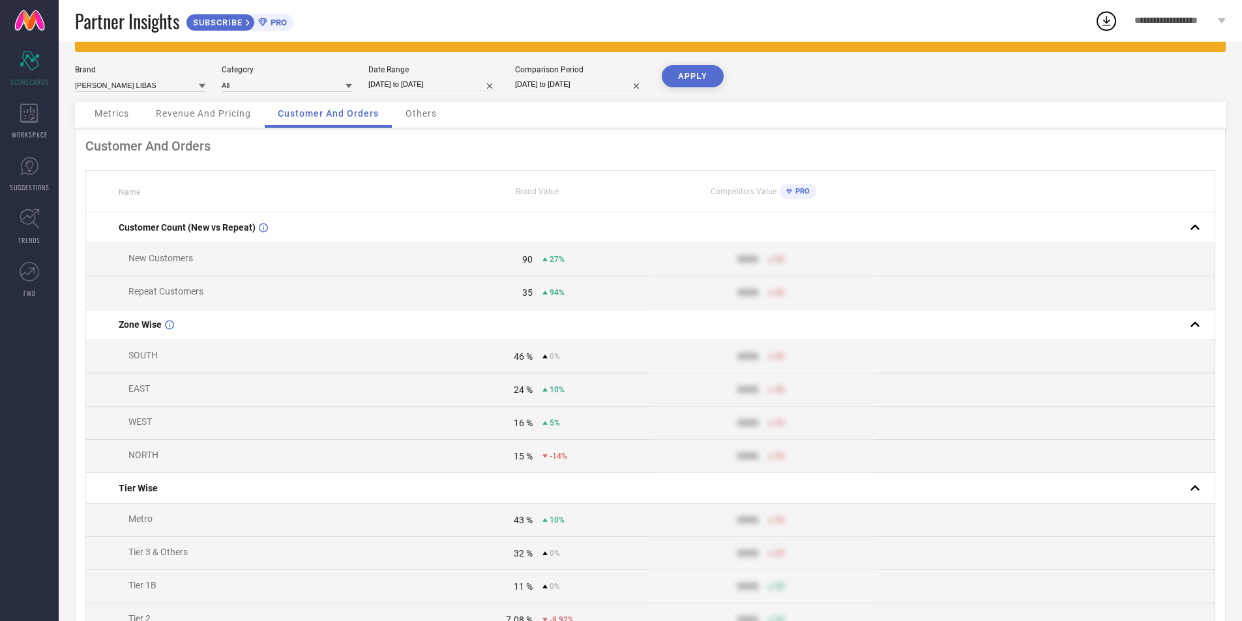
click at [425, 119] on div "Others" at bounding box center [421, 115] width 57 height 26
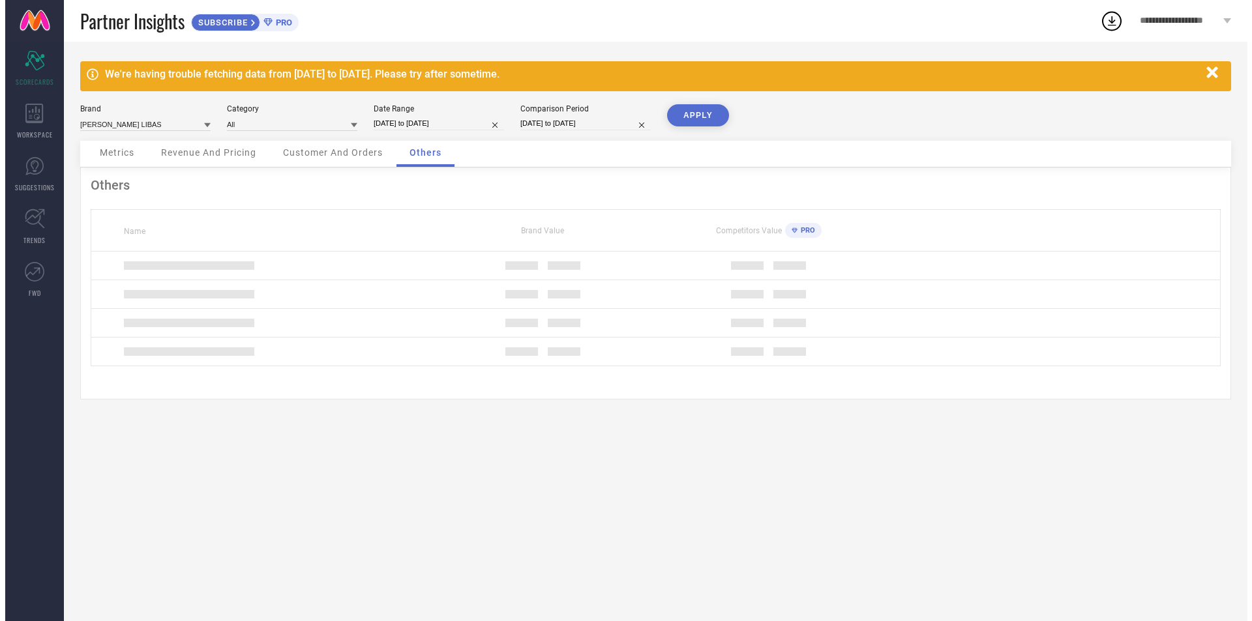
scroll to position [0, 0]
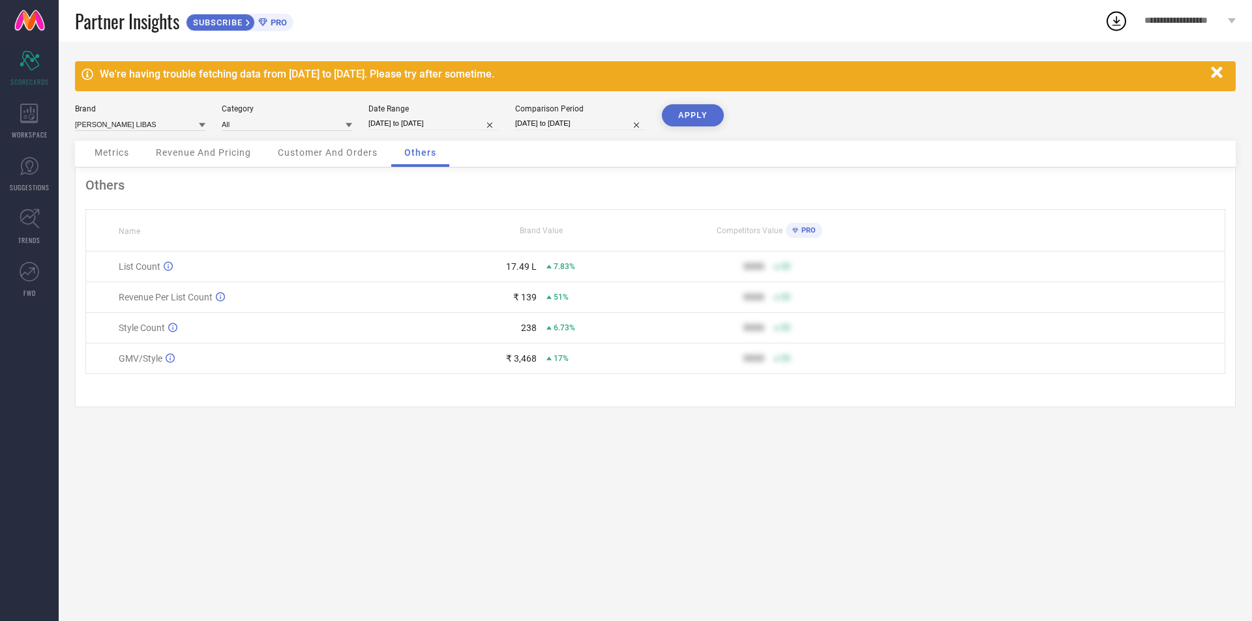
click at [340, 151] on span "Customer And Orders" at bounding box center [328, 152] width 100 height 10
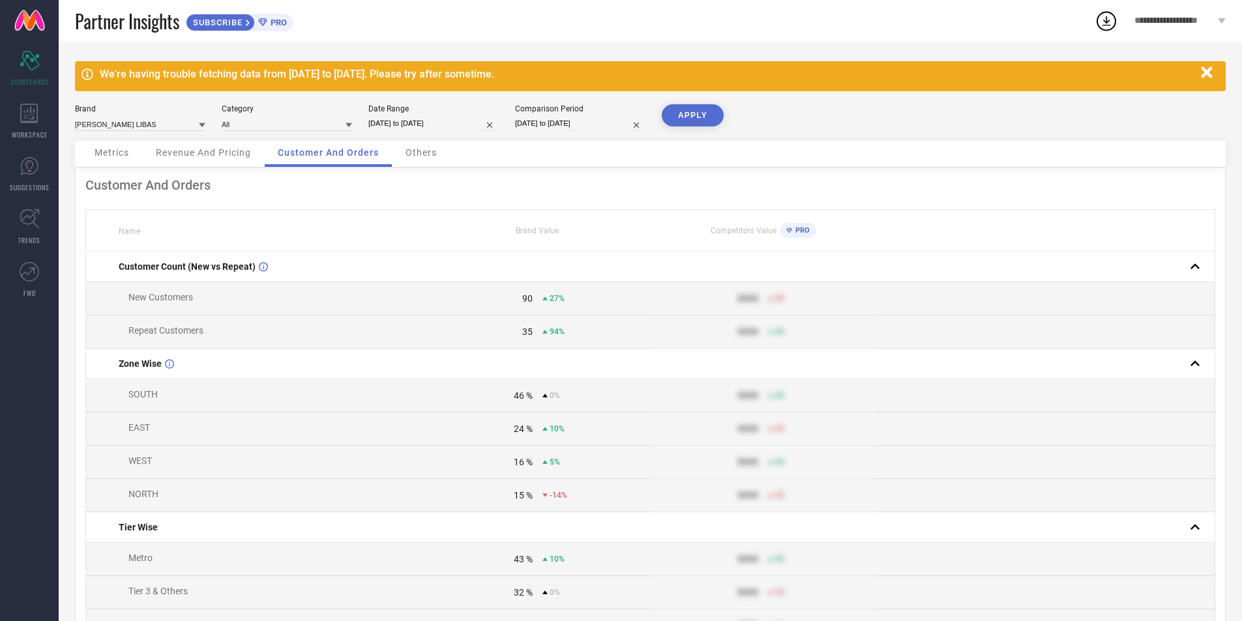
click at [221, 159] on div "Revenue And Pricing" at bounding box center [203, 154] width 121 height 26
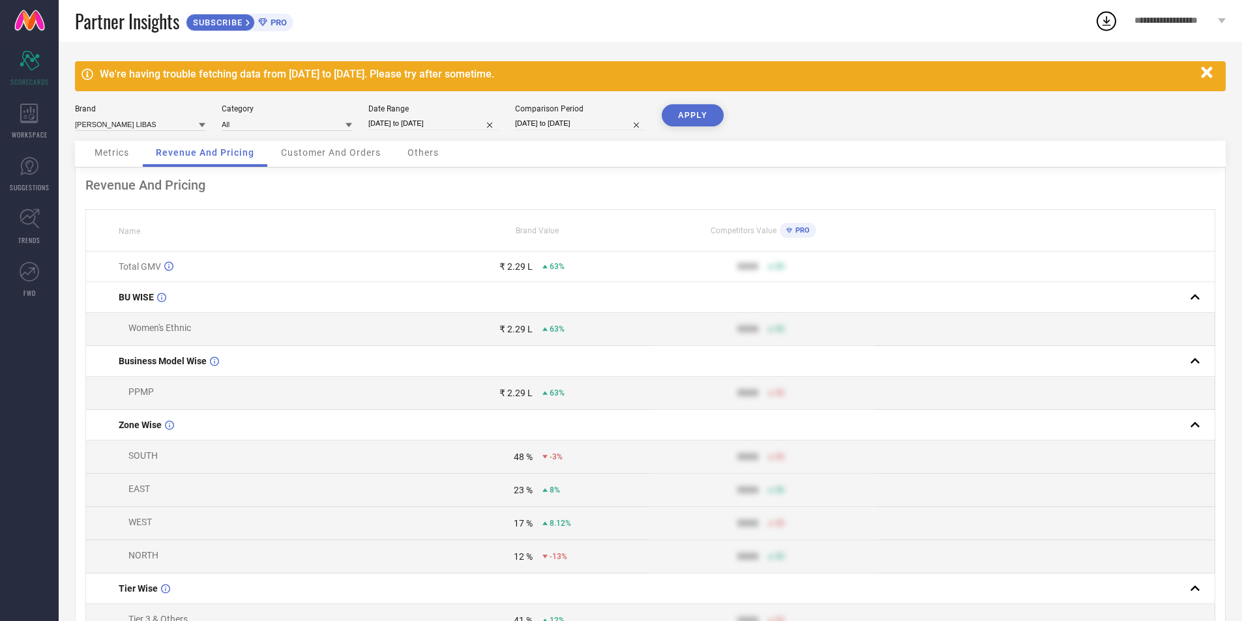
click at [117, 156] on span "Metrics" at bounding box center [112, 152] width 35 height 10
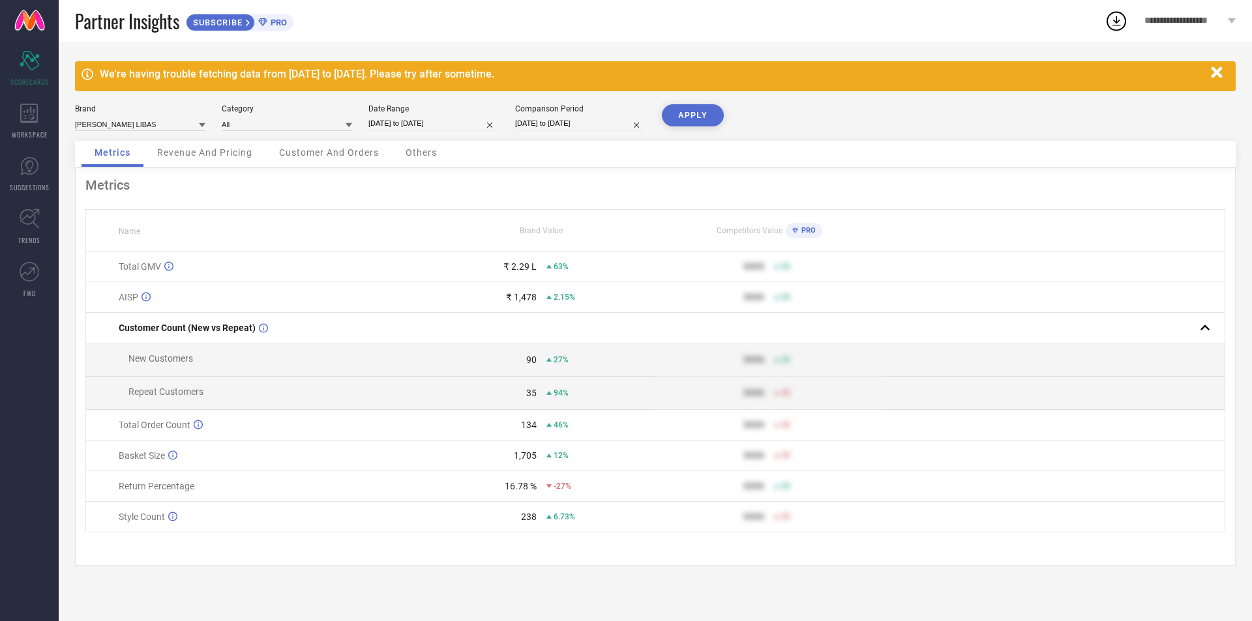
select select "7"
select select "2025"
select select "8"
select select "2025"
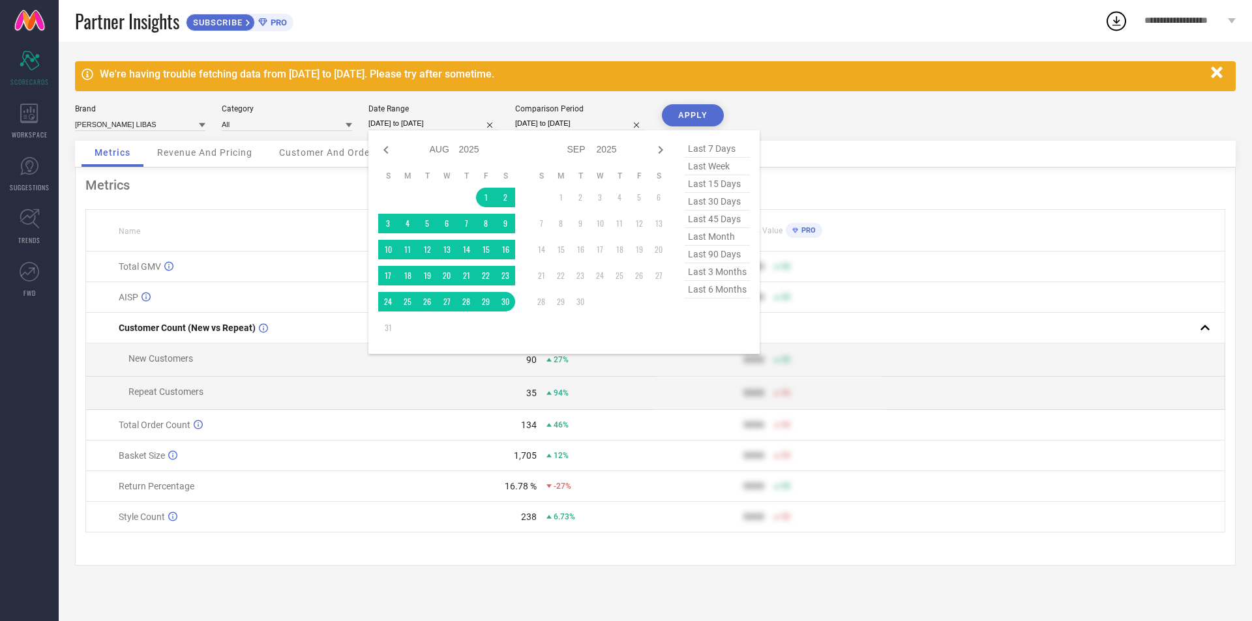
click at [421, 121] on input "[DATE] to [DATE]" at bounding box center [433, 124] width 130 height 14
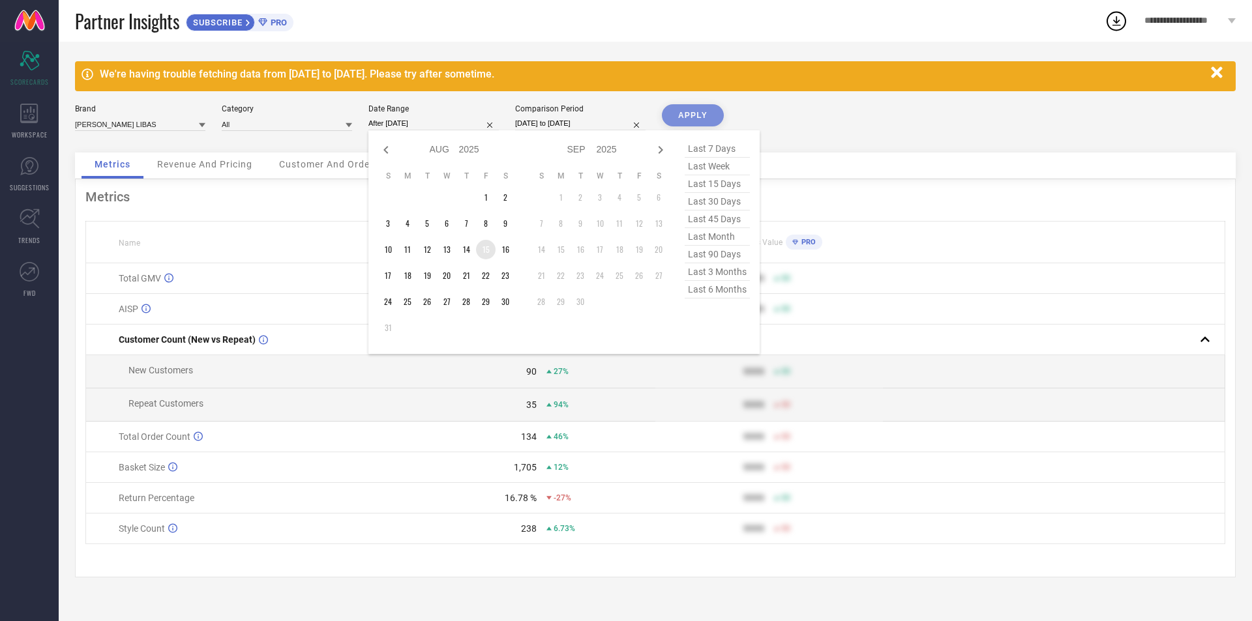
click at [479, 256] on td "15" at bounding box center [486, 250] width 20 height 20
type input "[DATE] to [DATE]"
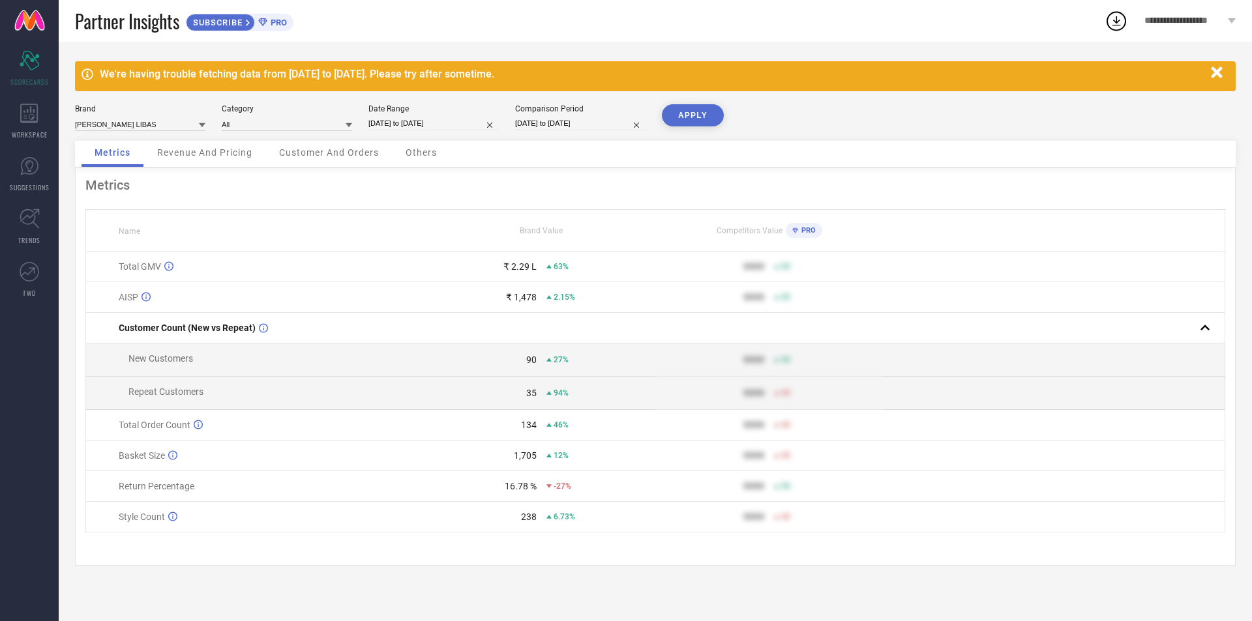
click at [705, 120] on button "APPLY" at bounding box center [693, 115] width 62 height 22
select select "6"
select select "2025"
select select "7"
select select "2025"
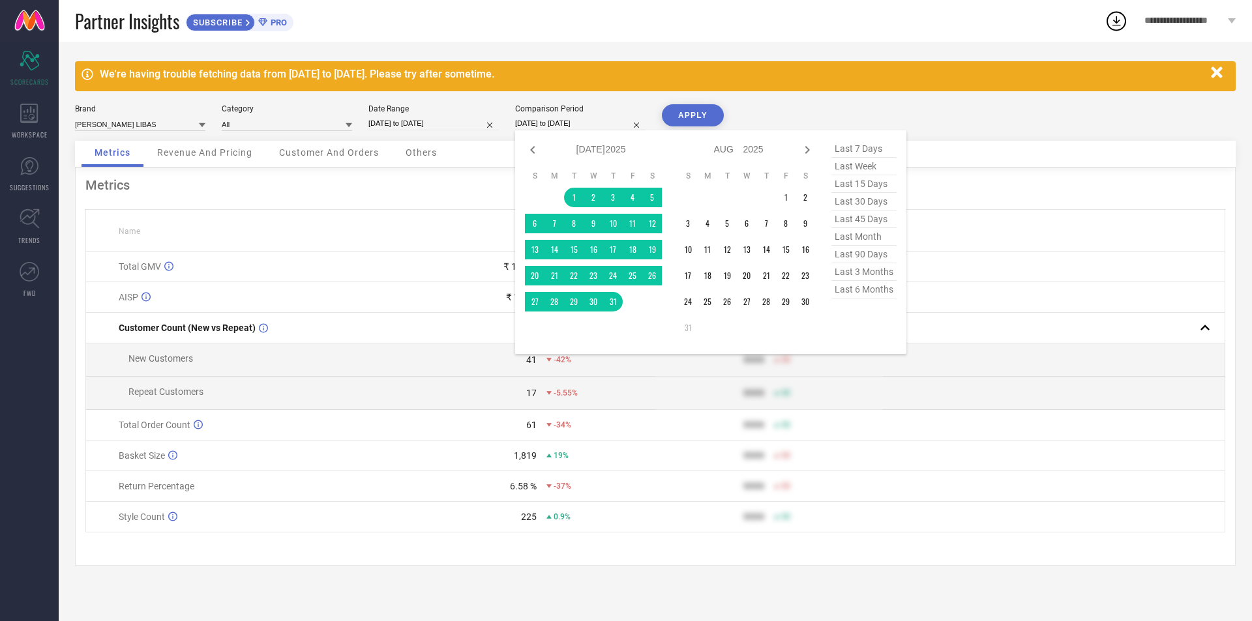
click at [571, 119] on input "[DATE] to [DATE]" at bounding box center [580, 124] width 130 height 14
click at [532, 155] on icon at bounding box center [533, 150] width 16 height 16
select select "5"
select select "2025"
select select "6"
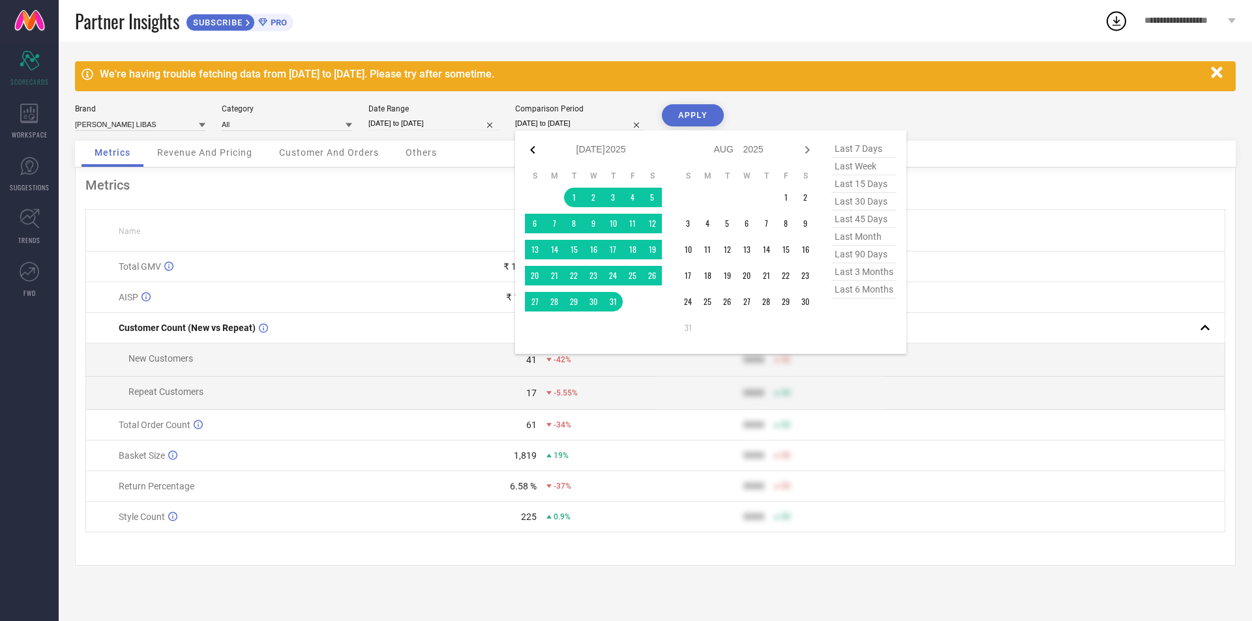
select select "2025"
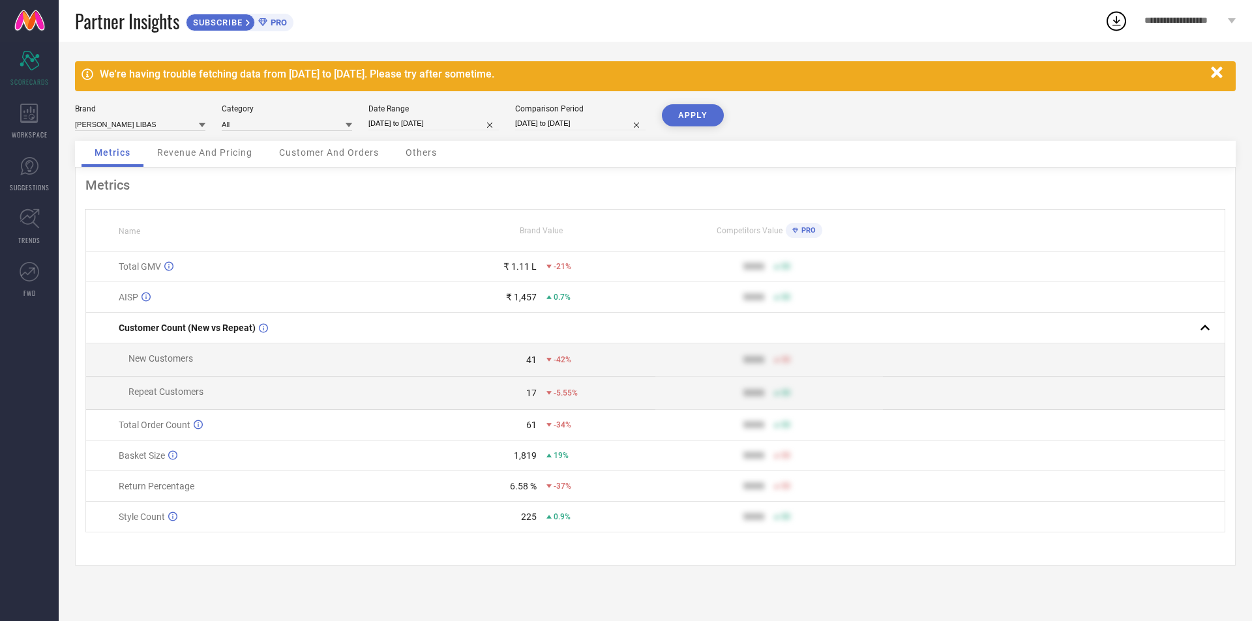
click at [868, 89] on div "We're having trouble fetching data from [DATE] to [DATE]. Please try after some…" at bounding box center [655, 76] width 1161 height 30
drag, startPoint x: 535, startPoint y: 526, endPoint x: 525, endPoint y: 526, distance: 9.8
click at [525, 522] on div "225" at bounding box center [529, 517] width 16 height 10
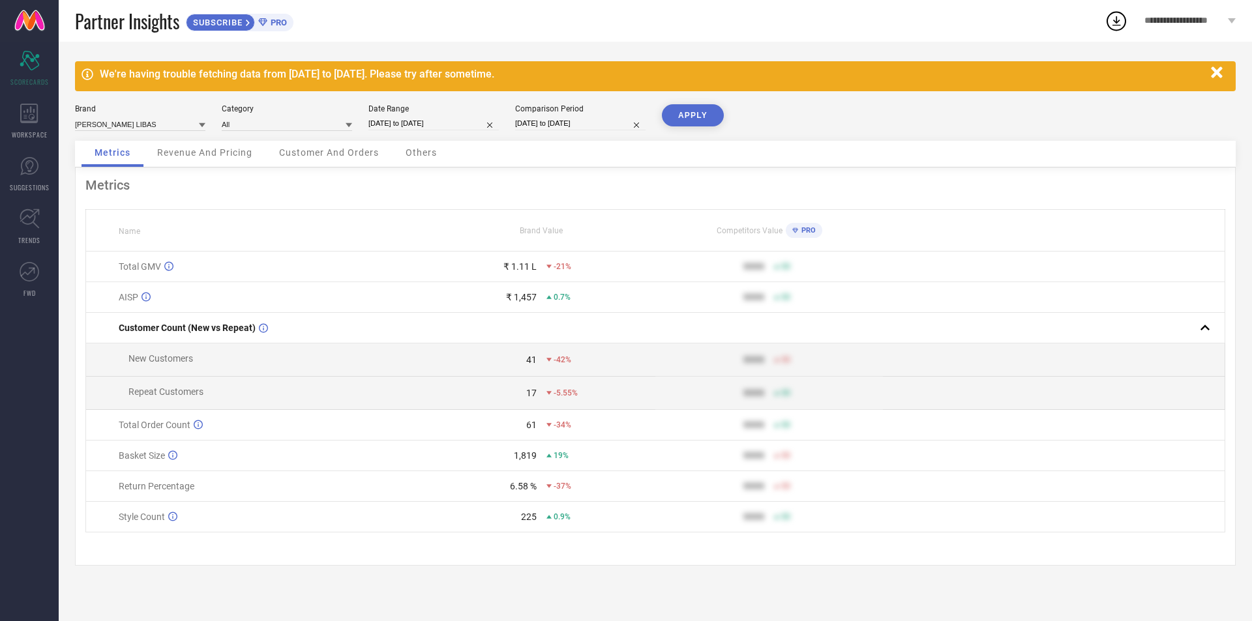
click at [522, 439] on td "61 -34%" at bounding box center [542, 425] width 228 height 31
